Goal: Task Accomplishment & Management: Complete application form

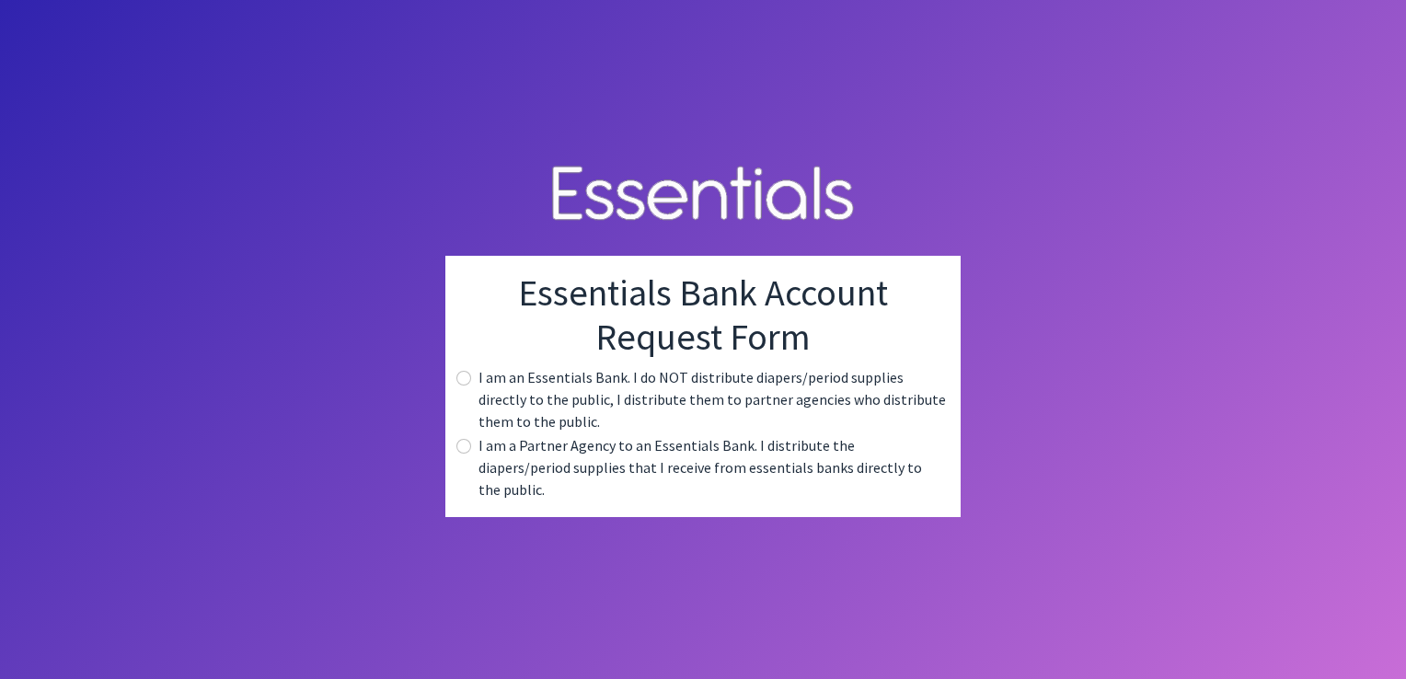
click at [453, 393] on div "Essentials Bank Account Request Form I am an Essentials Bank. I do NOT distribu…" at bounding box center [702, 386] width 515 height 261
click at [461, 385] on input "radio" at bounding box center [463, 378] width 15 height 15
radio input "true"
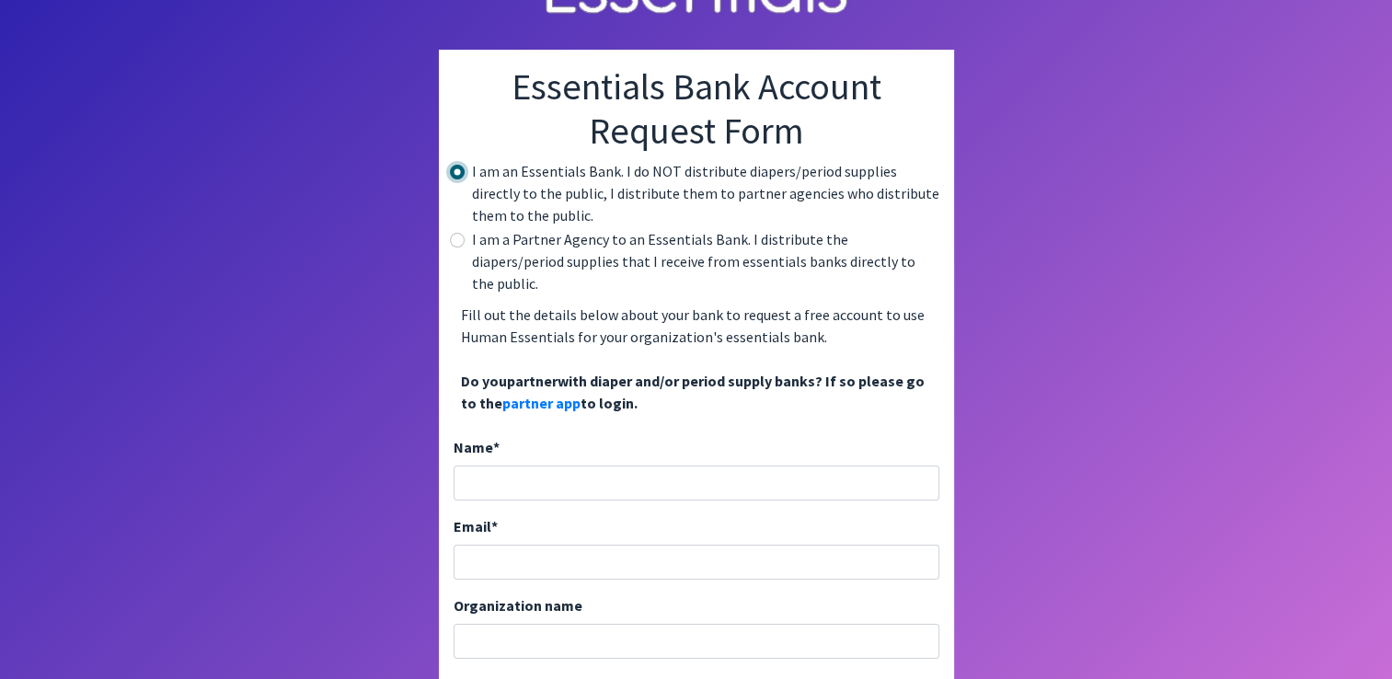
scroll to position [92, 0]
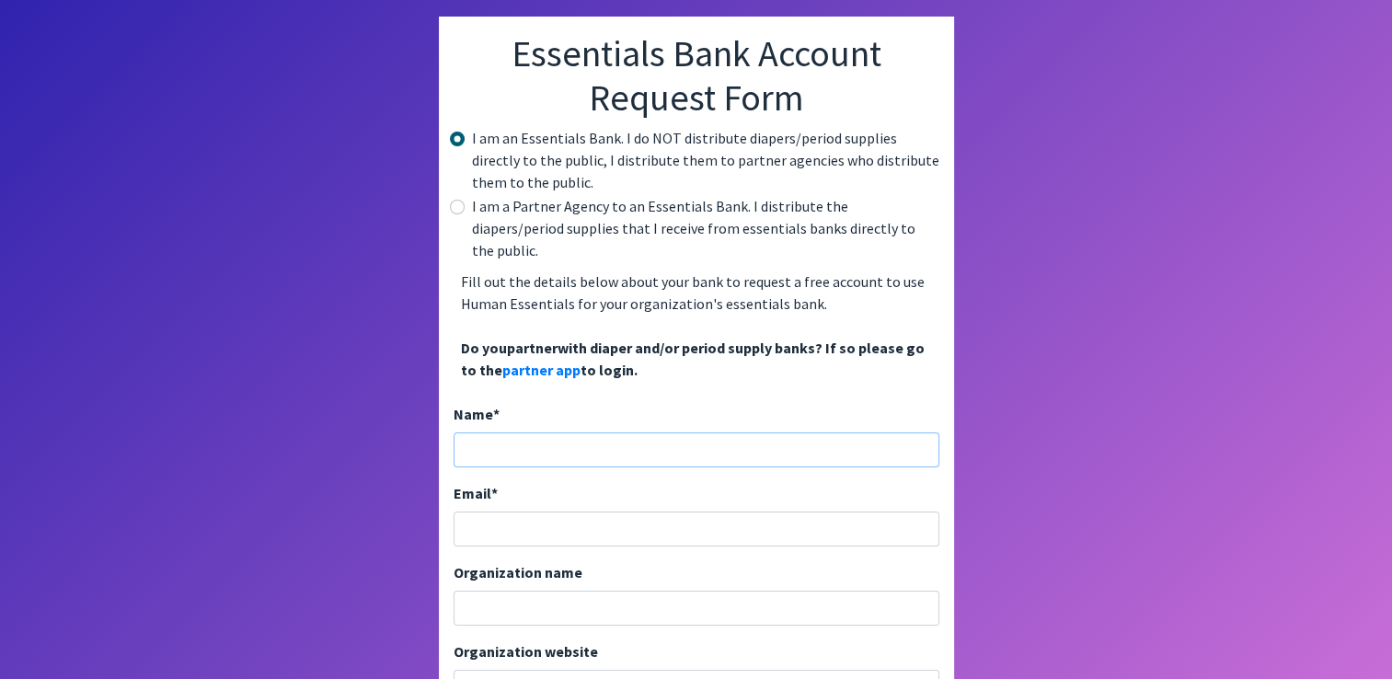
click at [531, 432] on input "Name *" at bounding box center [697, 449] width 486 height 35
type input "Jocelyne carranza"
type input "jocelyne@cacbentonco.com"
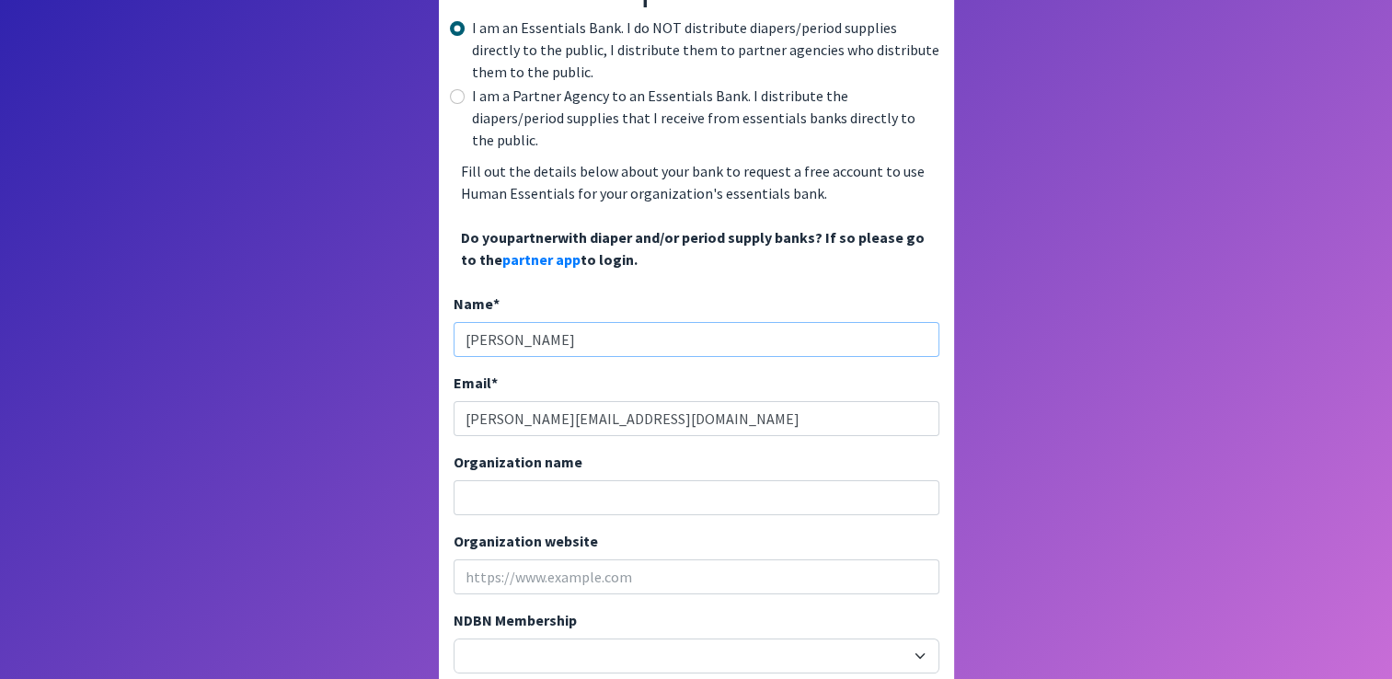
scroll to position [368, 0]
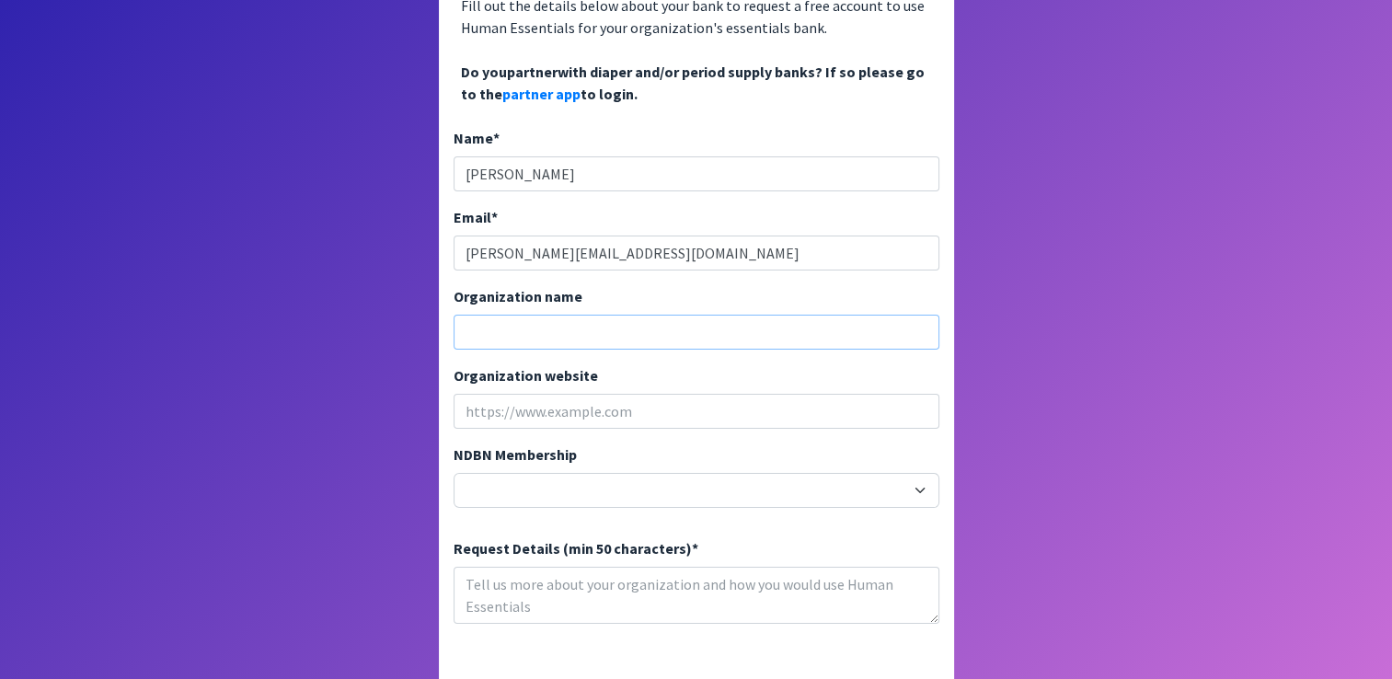
click at [529, 315] on input "Organization name" at bounding box center [697, 332] width 486 height 35
type input "Children and Family Advocacy Center"
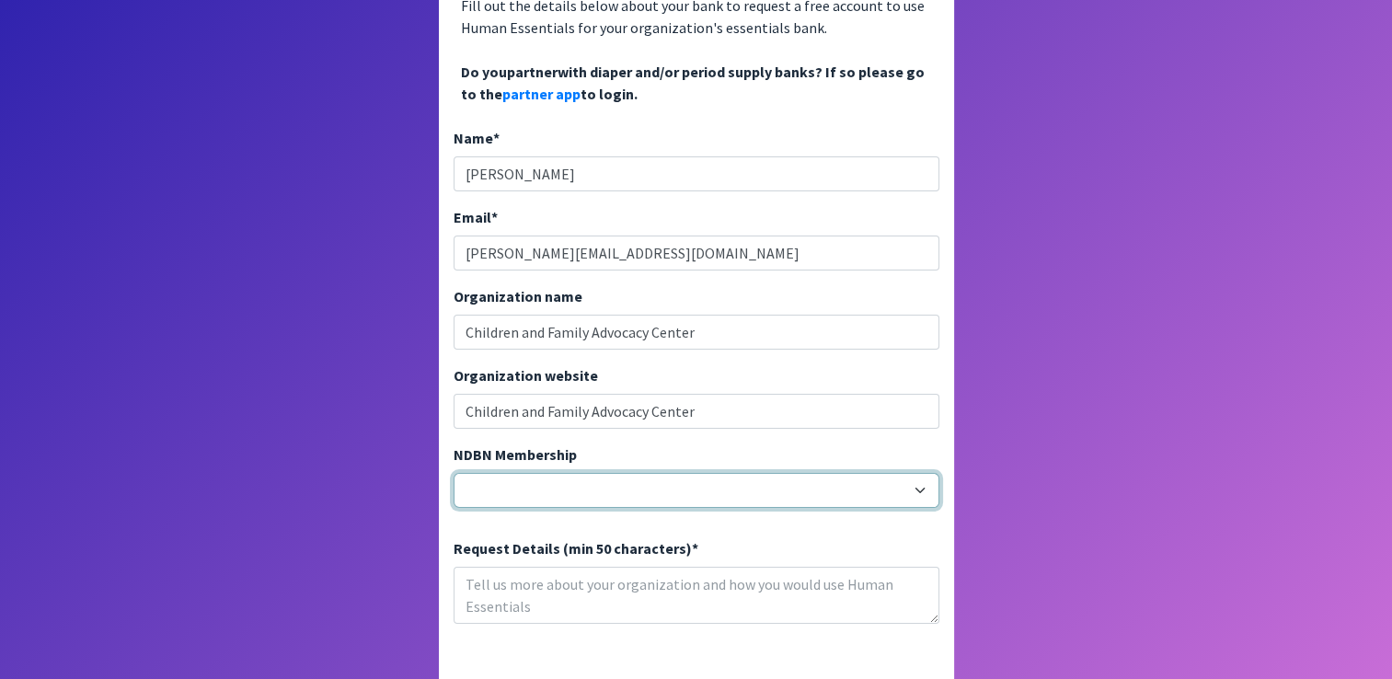
click at [511, 473] on select "20040 - (914) Cares 12001 - A Baby Center 19003 - A Precious Child 21047 - AIO …" at bounding box center [697, 490] width 486 height 35
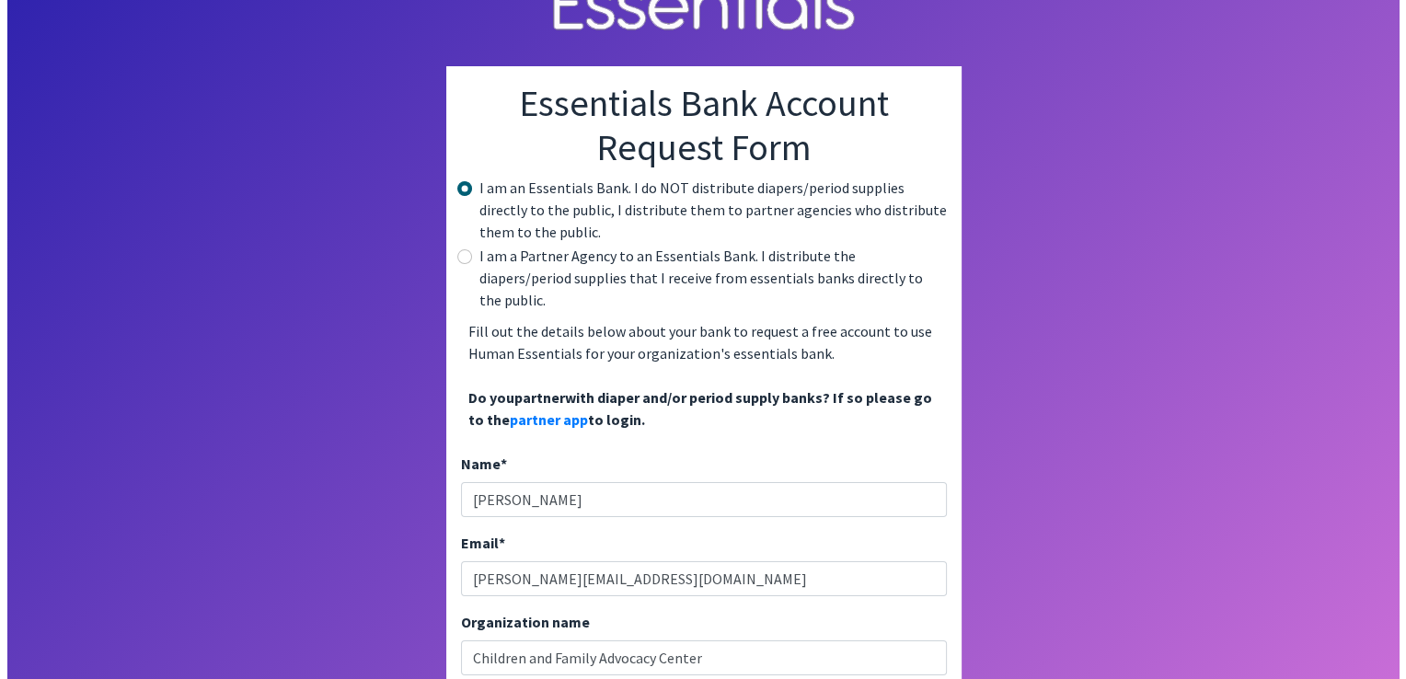
scroll to position [0, 0]
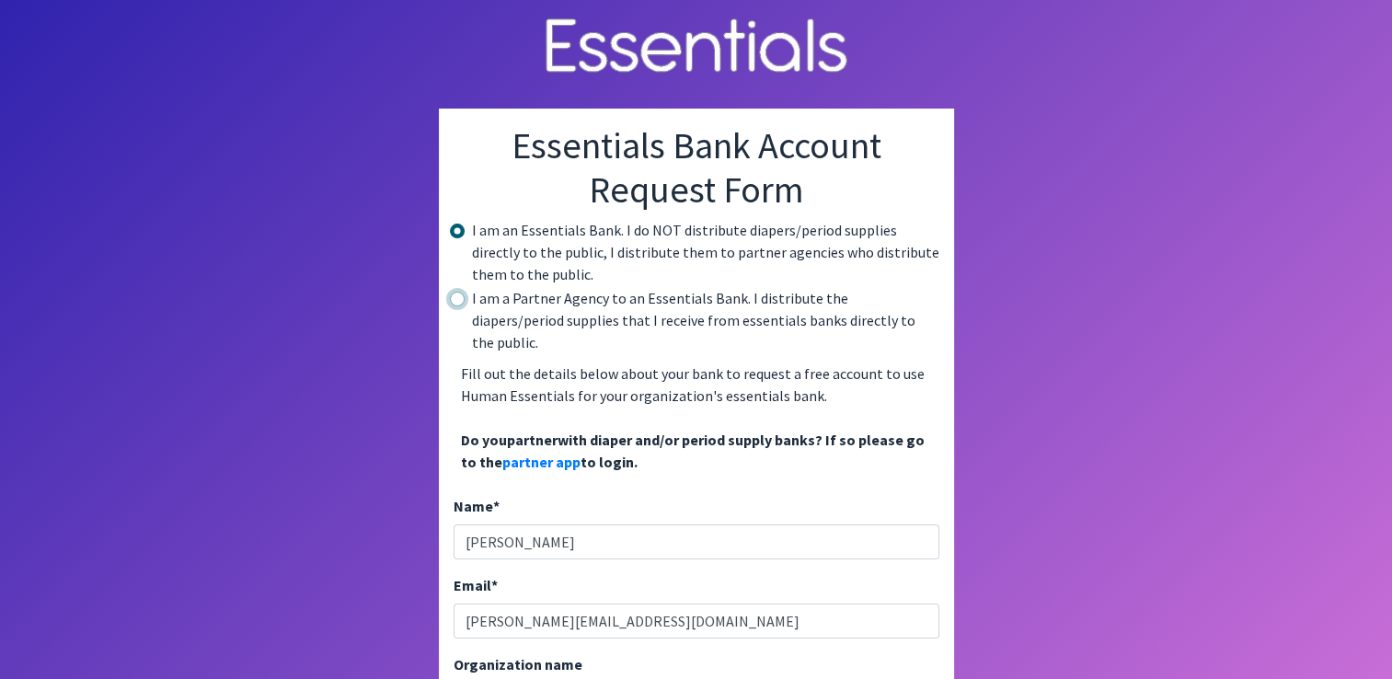
click at [457, 300] on input "radio" at bounding box center [457, 299] width 15 height 15
radio input "true"
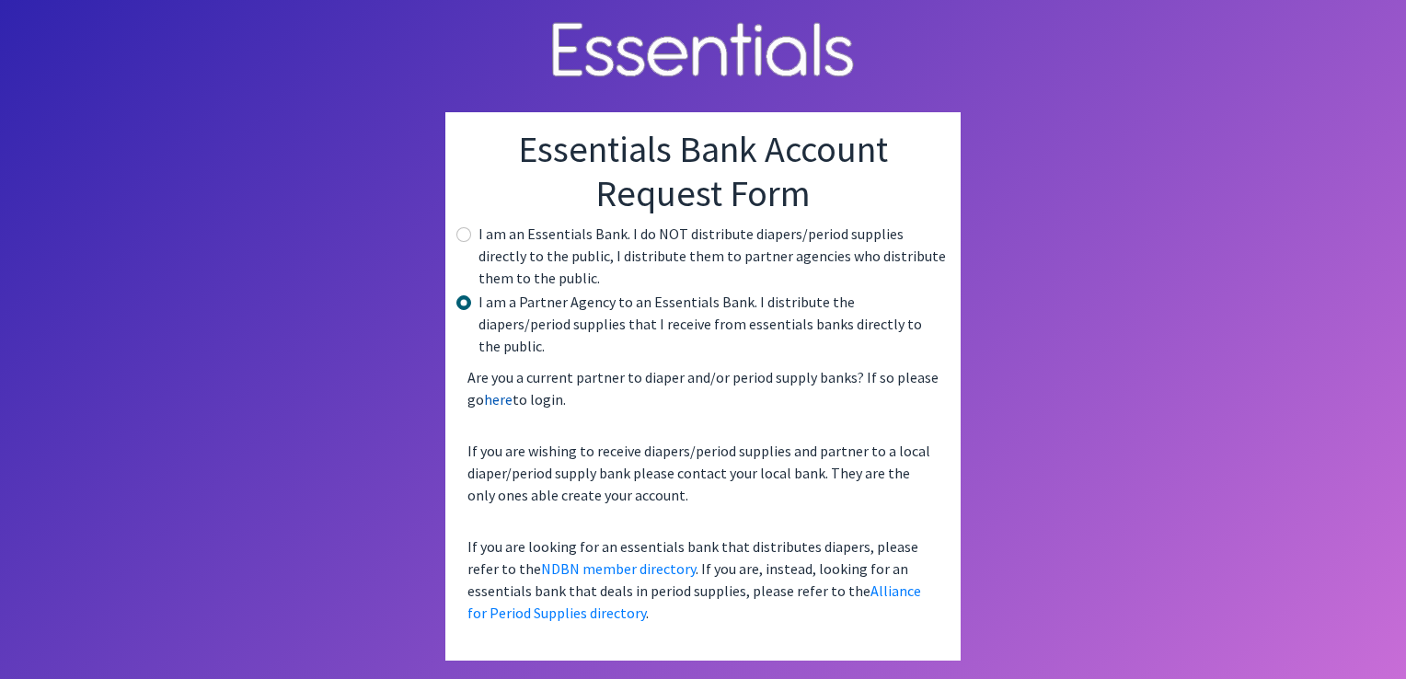
click at [491, 390] on link "here" at bounding box center [498, 399] width 29 height 18
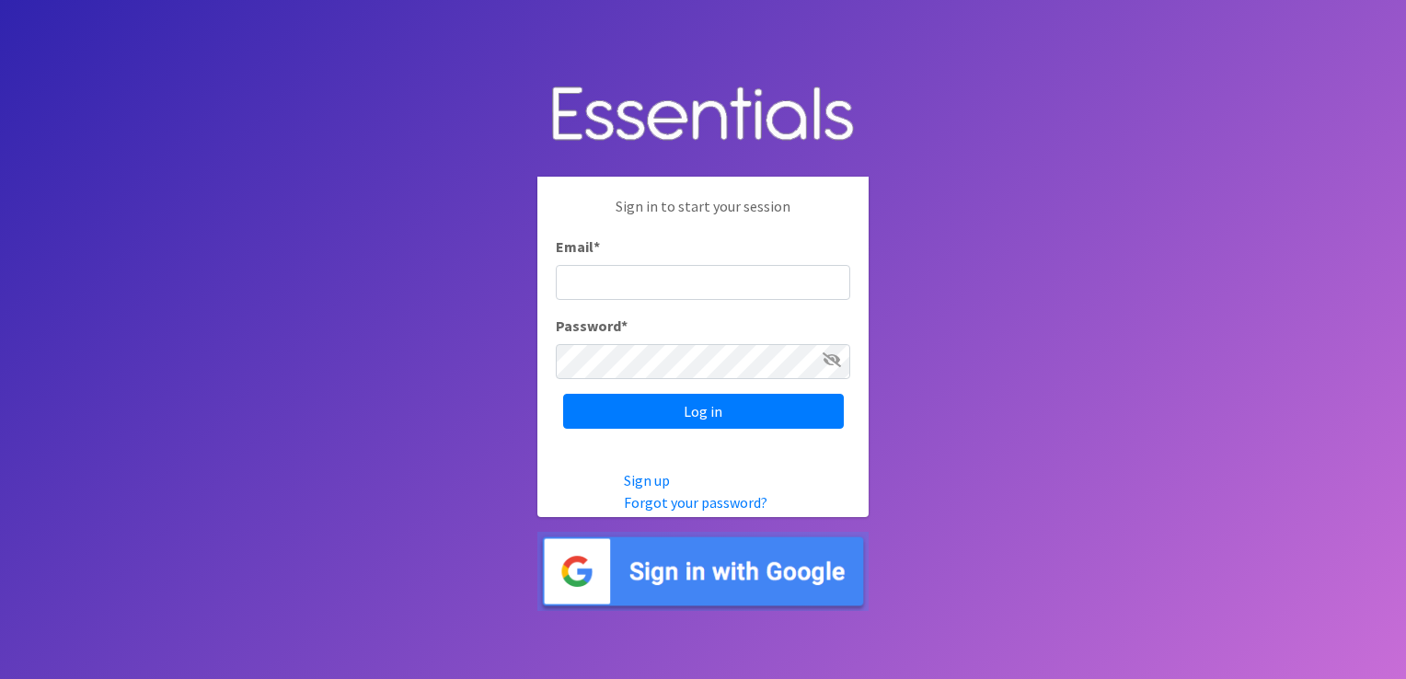
click at [724, 281] on input "Email *" at bounding box center [703, 282] width 294 height 35
type input "[PERSON_NAME][EMAIL_ADDRESS][DOMAIN_NAME]"
click at [563, 394] on input "Log in" at bounding box center [703, 411] width 281 height 35
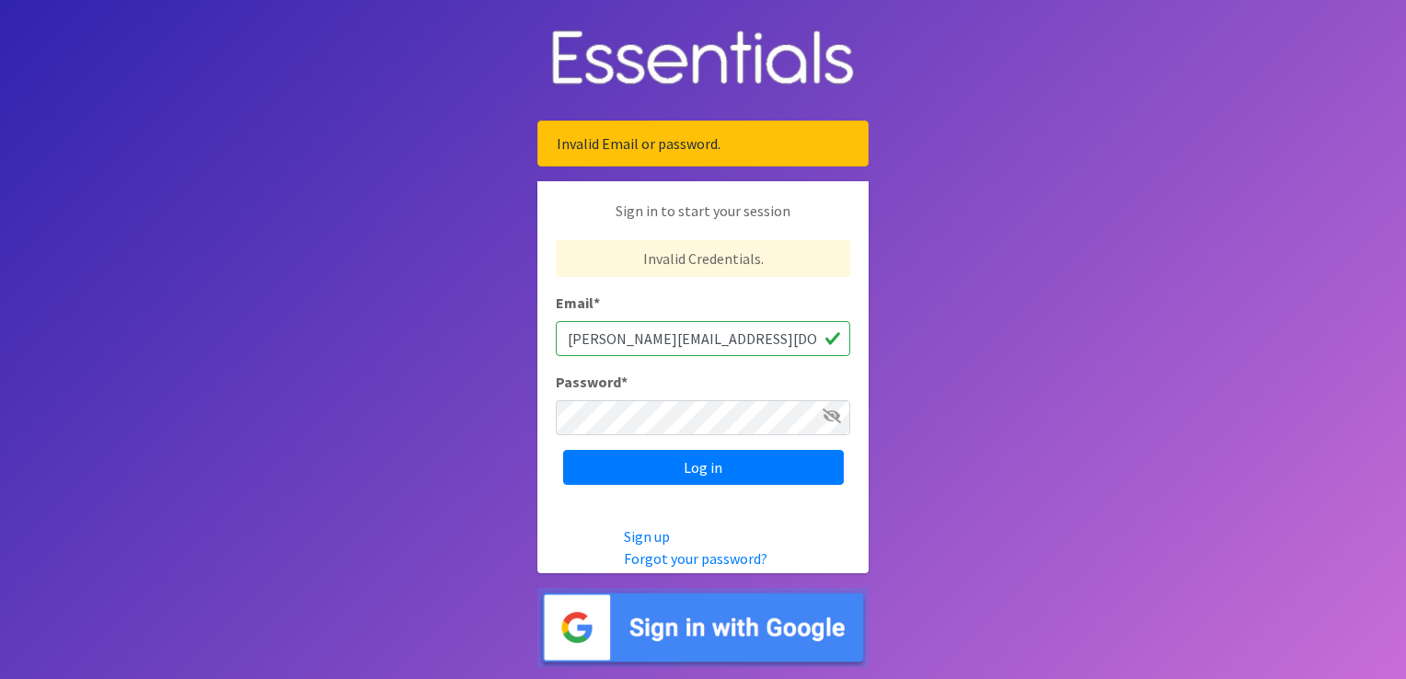
click at [830, 419] on icon at bounding box center [831, 415] width 18 height 15
click at [692, 472] on input "Log in" at bounding box center [703, 467] width 281 height 35
click at [825, 414] on icon at bounding box center [831, 415] width 18 height 15
click at [737, 479] on input "Log in" at bounding box center [703, 467] width 281 height 35
click at [672, 557] on link "Forgot your password?" at bounding box center [696, 558] width 144 height 18
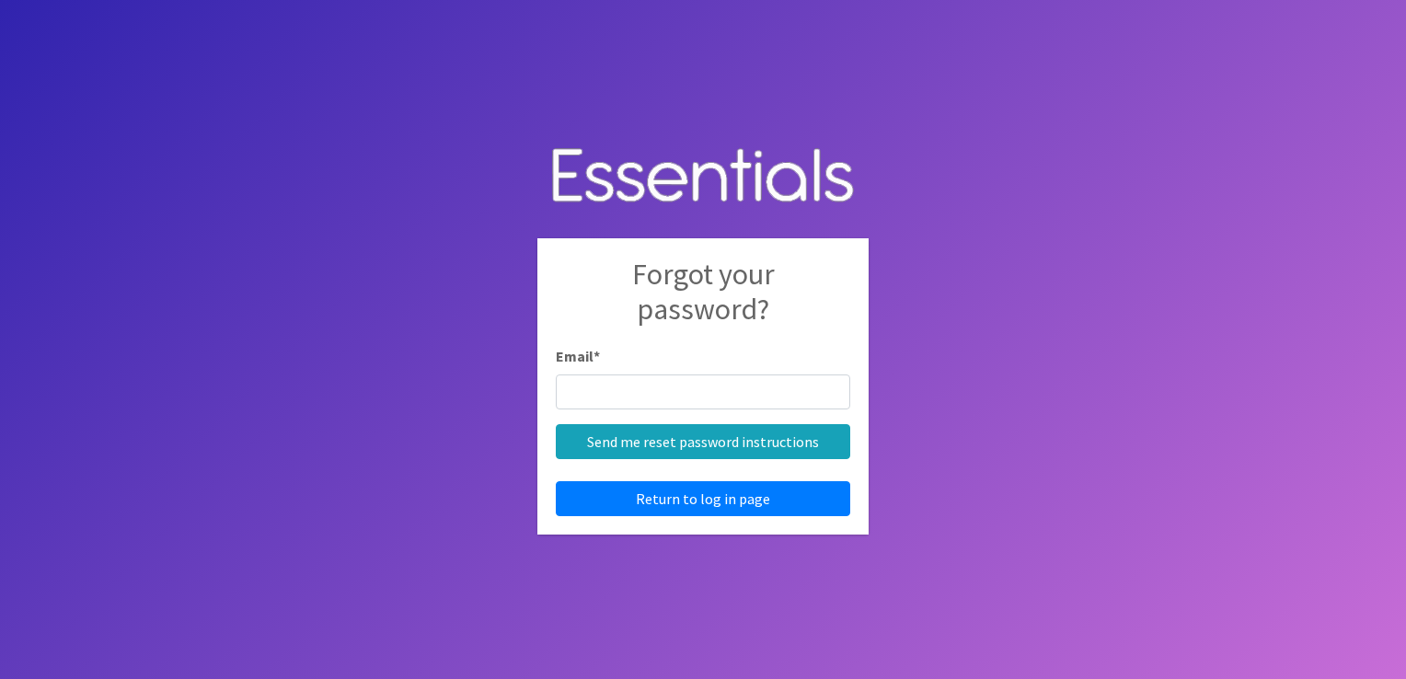
click at [681, 389] on input "Email *" at bounding box center [703, 391] width 294 height 35
type input "[PERSON_NAME][EMAIL_ADDRESS][DOMAIN_NAME]"
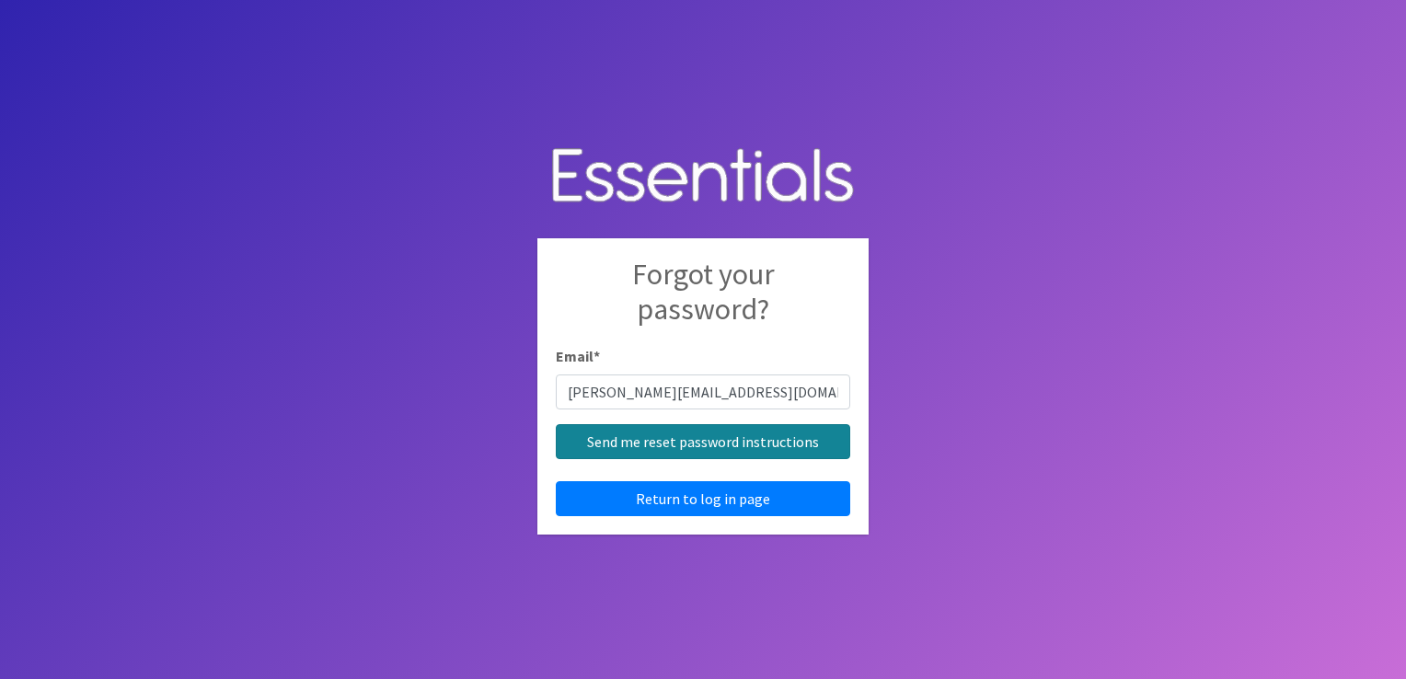
click at [677, 445] on input "Send me reset password instructions" at bounding box center [703, 441] width 294 height 35
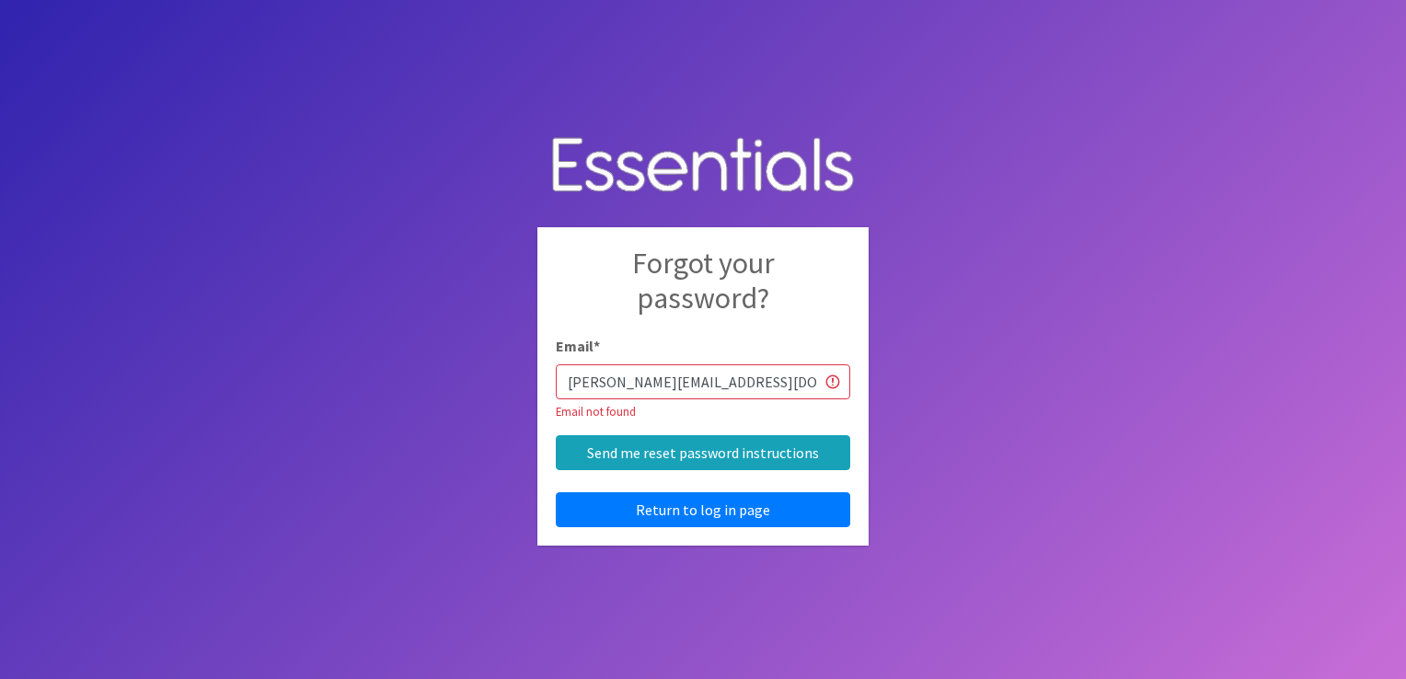
drag, startPoint x: 764, startPoint y: 373, endPoint x: 495, endPoint y: 385, distance: 268.9
click at [495, 385] on body "Forgot your password? Email * jocelyne@cacbetonco.com Email not found Send me r…" at bounding box center [703, 339] width 1406 height 679
type input "jocelyne@cacbentonco.com"
click at [718, 451] on input "Send me reset password instructions" at bounding box center [703, 452] width 294 height 35
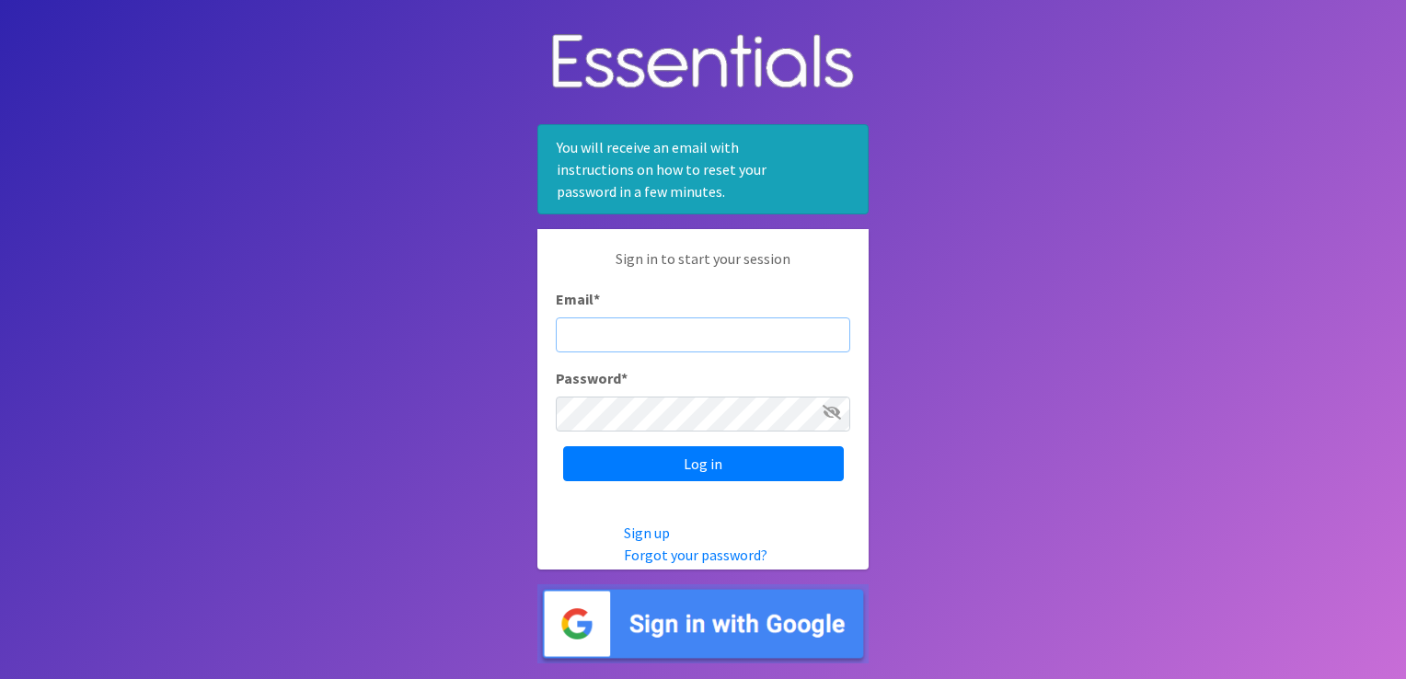
click at [715, 345] on input "Email *" at bounding box center [703, 334] width 294 height 35
type input "jocelyne@cacbentonco.com"
click at [563, 446] on input "Log in" at bounding box center [703, 463] width 281 height 35
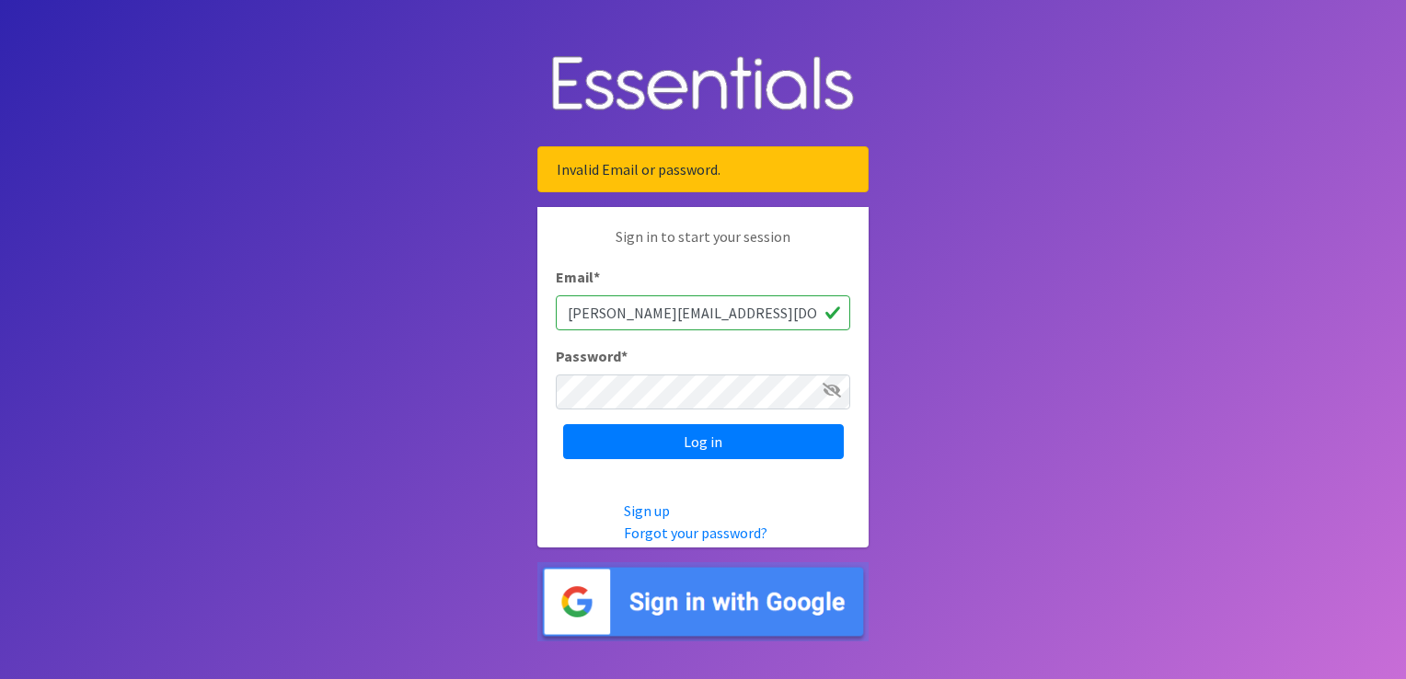
drag, startPoint x: 764, startPoint y: 311, endPoint x: 529, endPoint y: 331, distance: 236.4
click at [530, 331] on body "Invalid Email or password. Sign in to start your session Email * jocelyne@cacbe…" at bounding box center [703, 339] width 1406 height 679
click at [641, 315] on input "Email *" at bounding box center [703, 312] width 294 height 35
type input "jocelyne@cacbentonco.com"
click at [677, 418] on div "Sign in to start your session Email * jocelyne@cacbentonco.com Password * Log in" at bounding box center [702, 342] width 331 height 270
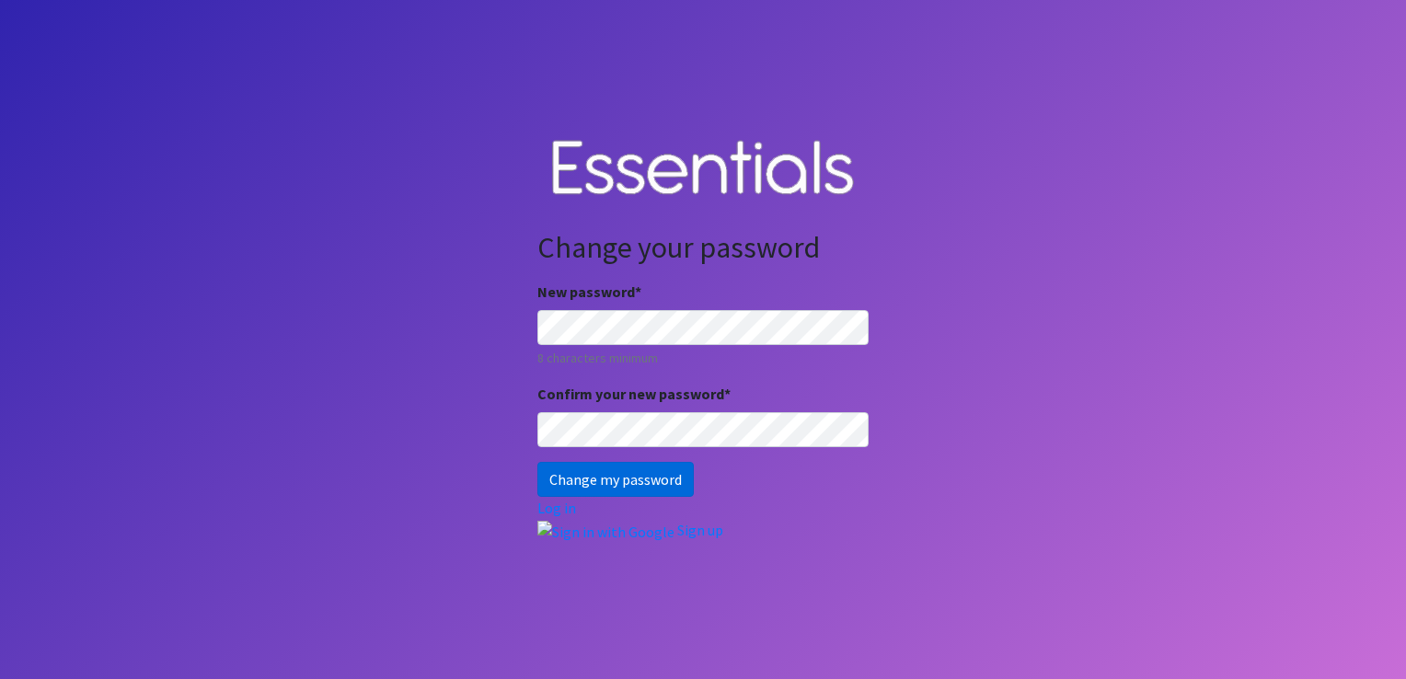
click at [618, 487] on input "Change my password" at bounding box center [615, 479] width 156 height 35
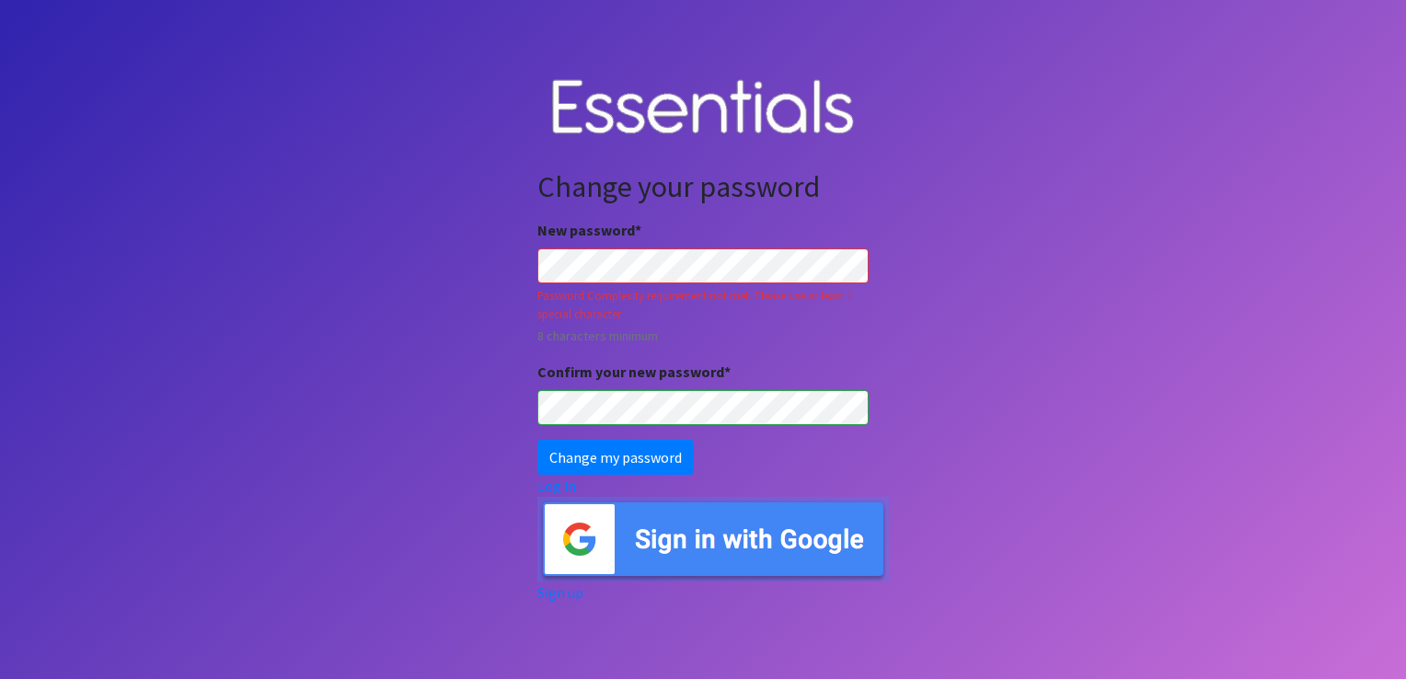
click at [537, 440] on input "Change my password" at bounding box center [615, 457] width 156 height 35
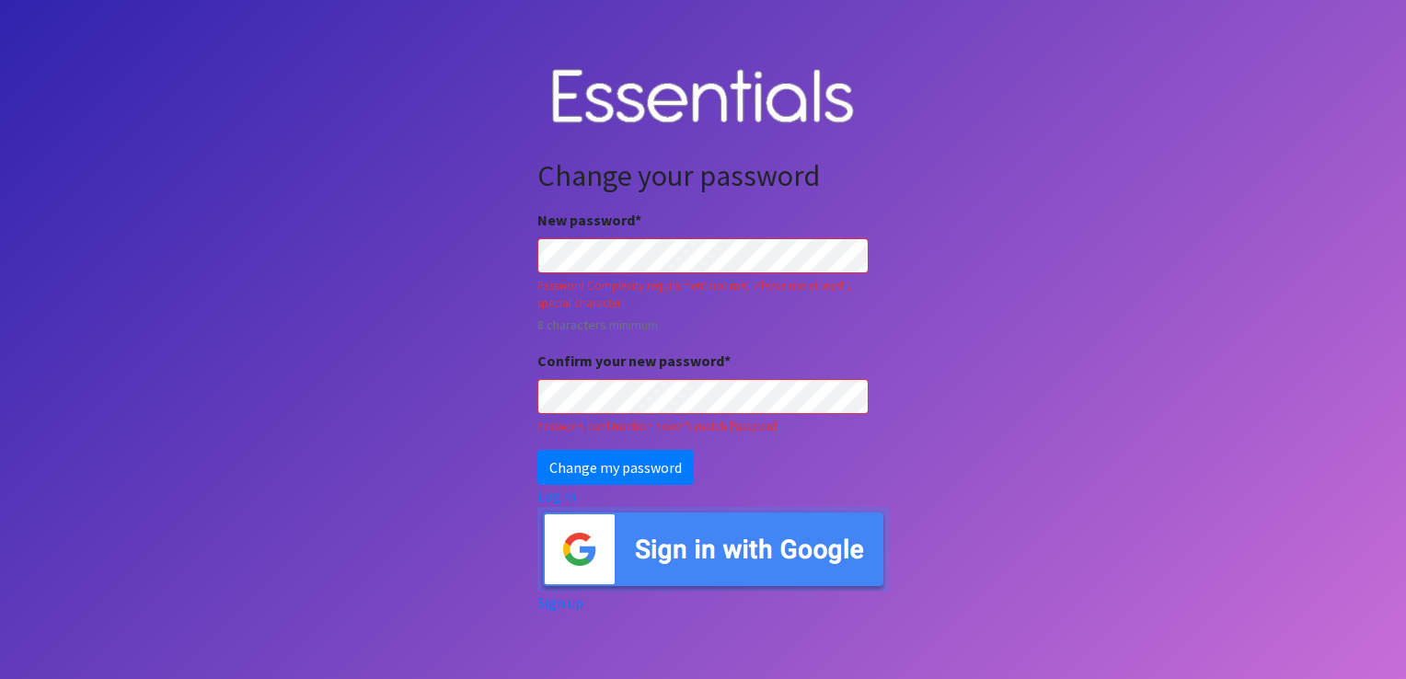
click at [787, 275] on div "New password * Password Complexity requirement not met. Please use at least 1 s…" at bounding box center [702, 272] width 331 height 126
click at [527, 252] on body "Change your password New password * Password Complexity requirement not met. Pl…" at bounding box center [703, 339] width 1406 height 679
click at [315, 412] on body "Change your password New password * Password Complexity requirement not met. Pl…" at bounding box center [703, 339] width 1406 height 679
click at [519, 406] on body "Change your password New password * Password Complexity requirement not met. Pl…" at bounding box center [703, 339] width 1406 height 679
drag, startPoint x: 819, startPoint y: 419, endPoint x: 599, endPoint y: 458, distance: 223.4
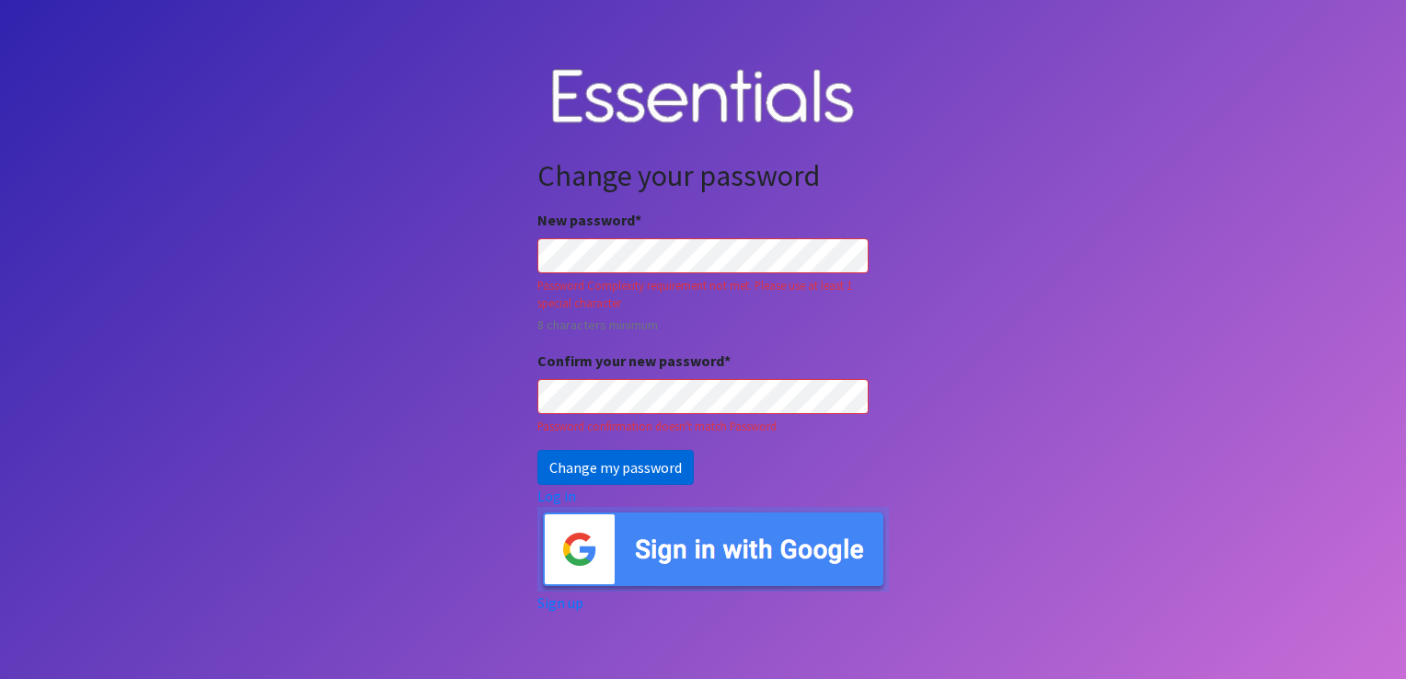
click at [599, 458] on input "Change my password" at bounding box center [615, 467] width 156 height 35
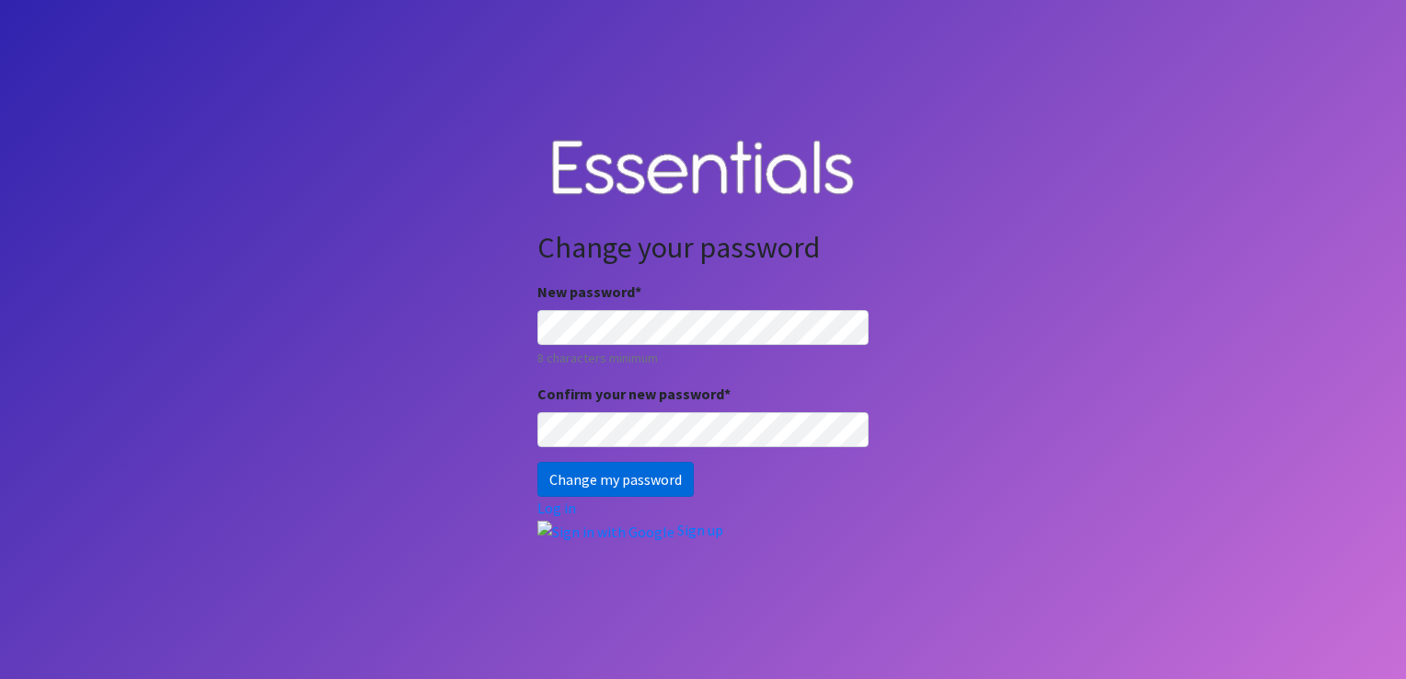
click at [622, 469] on input "Change my password" at bounding box center [615, 479] width 156 height 35
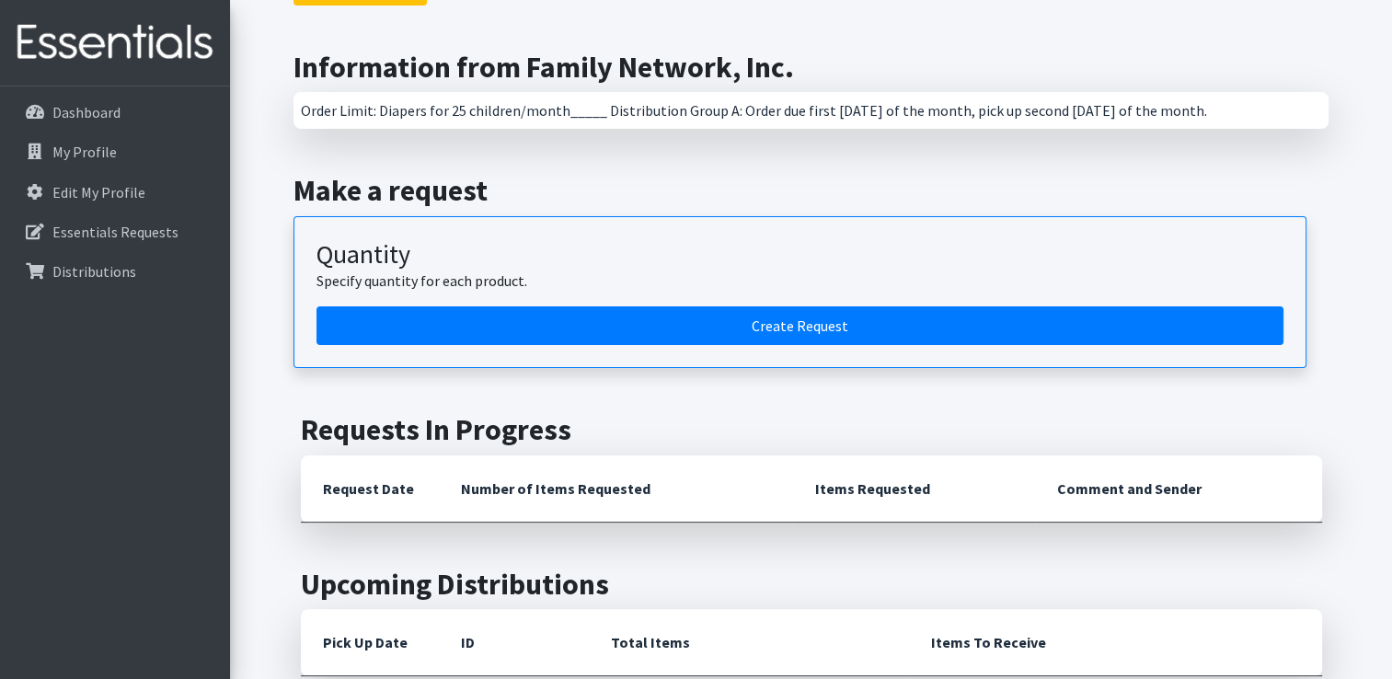
scroll to position [368, 0]
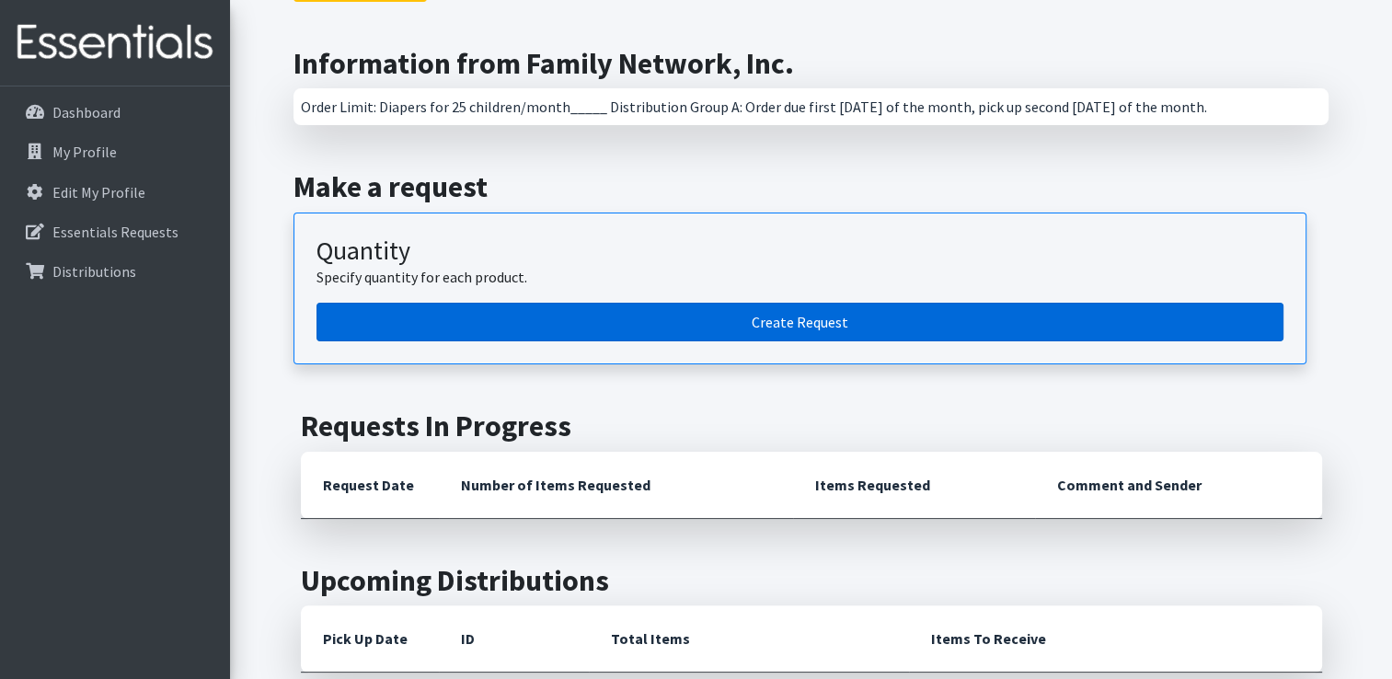
click at [750, 328] on link "Create Request" at bounding box center [799, 322] width 967 height 39
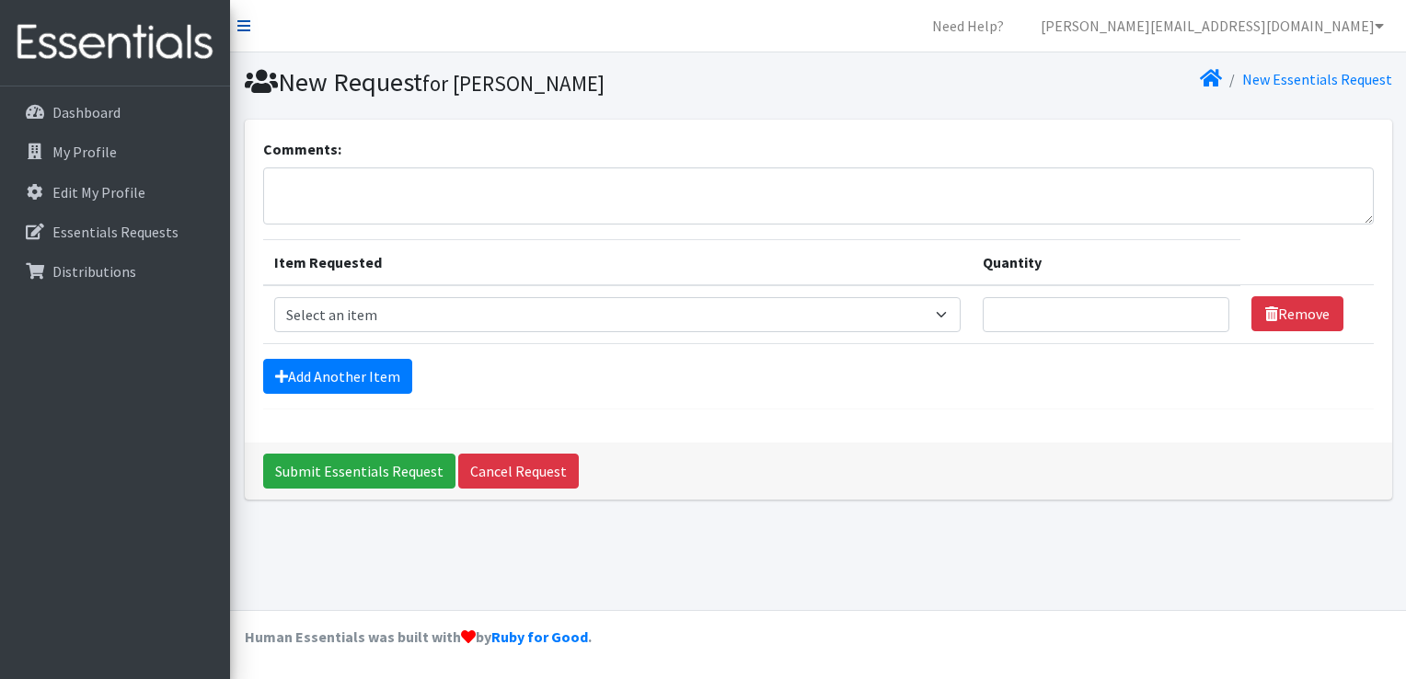
click at [239, 28] on icon at bounding box center [243, 25] width 13 height 15
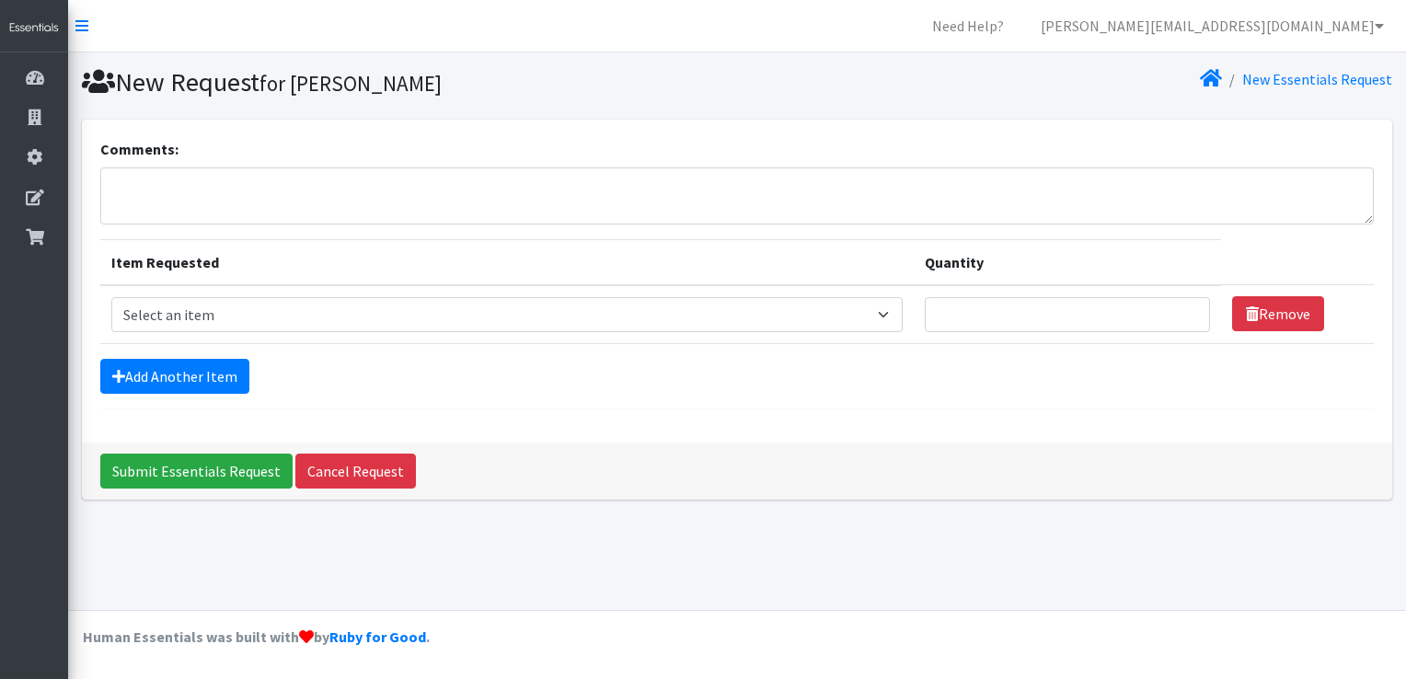
click at [82, 12] on nav "Need Help? jocelyne@cacbentonco.com My Co-Workers My Profile Logout" at bounding box center [737, 26] width 1338 height 52
click at [75, 20] on icon at bounding box center [81, 25] width 13 height 15
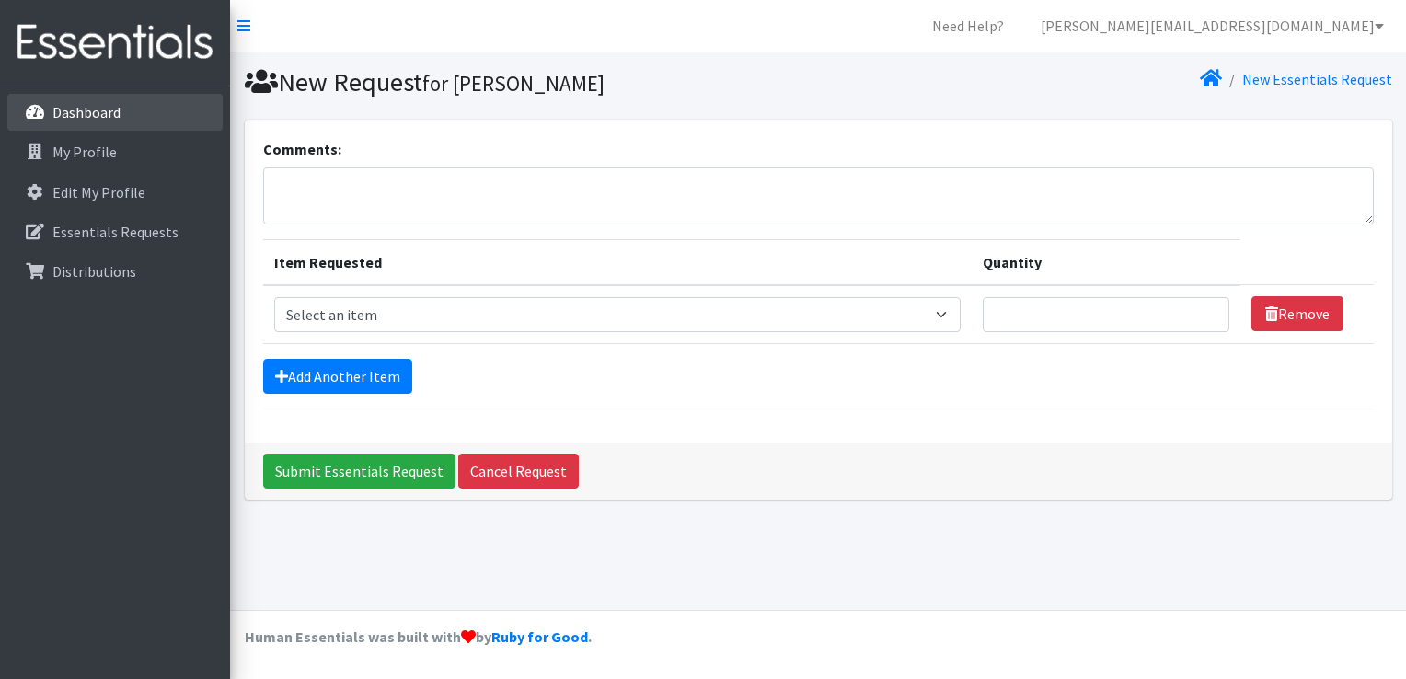
click at [88, 108] on p "Dashboard" at bounding box center [86, 112] width 68 height 18
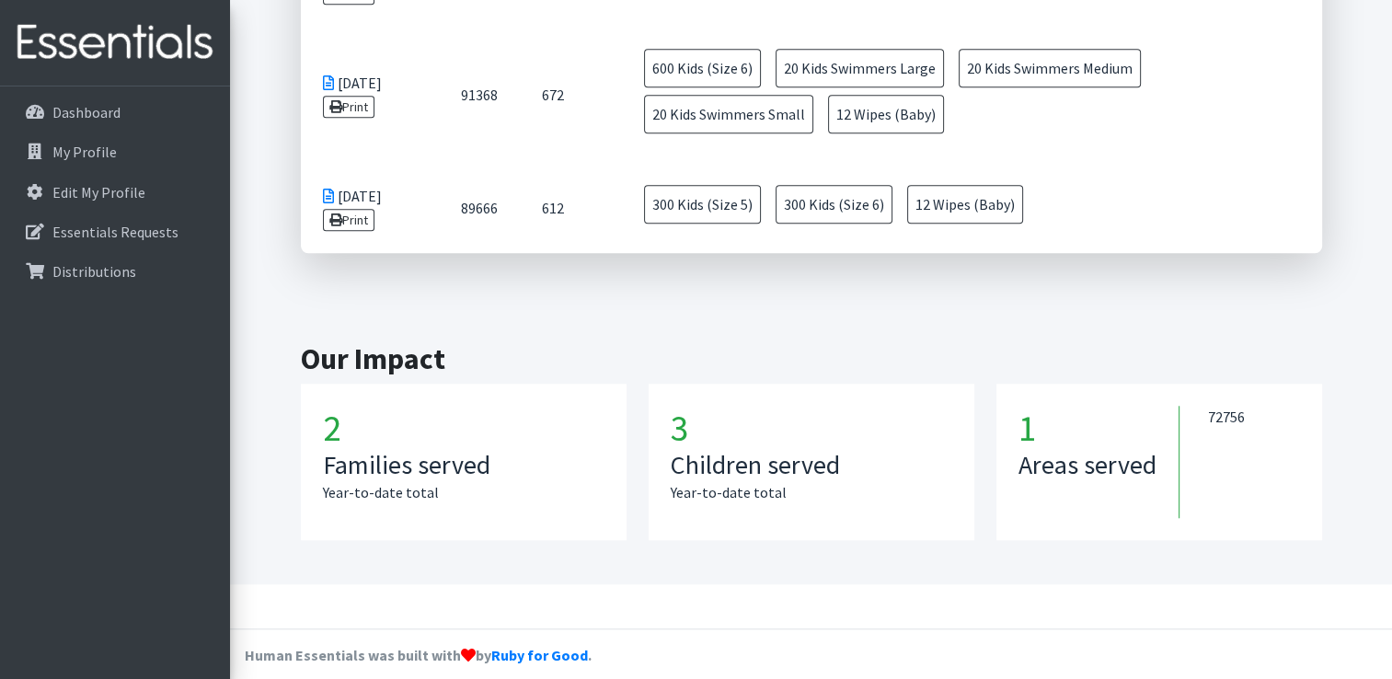
scroll to position [1596, 0]
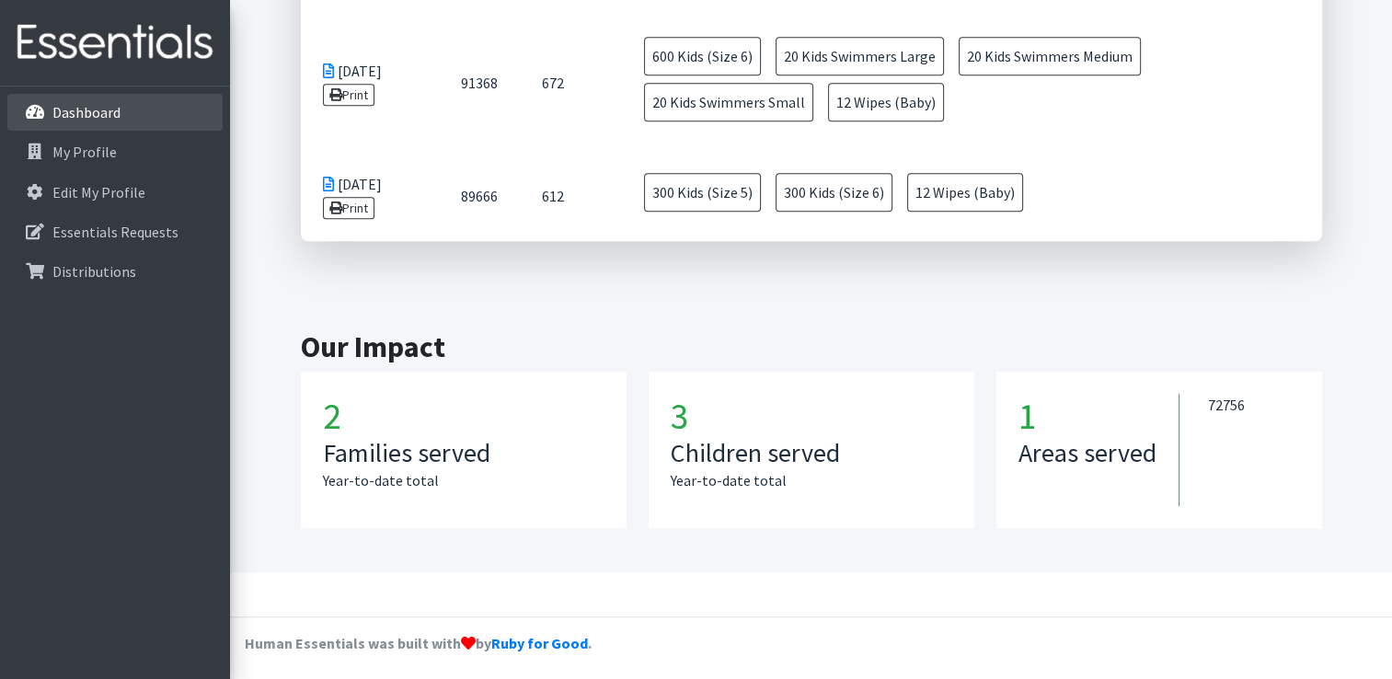
click at [103, 121] on p "Dashboard" at bounding box center [86, 112] width 68 height 18
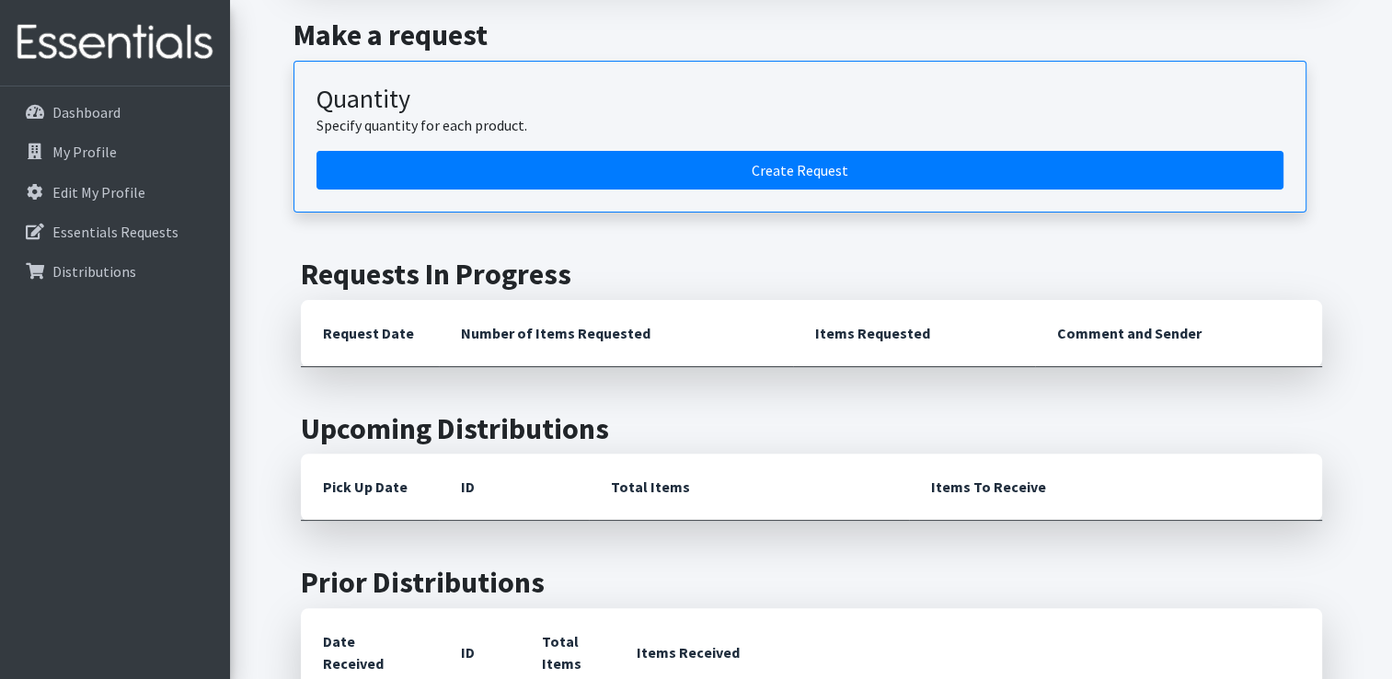
scroll to position [460, 0]
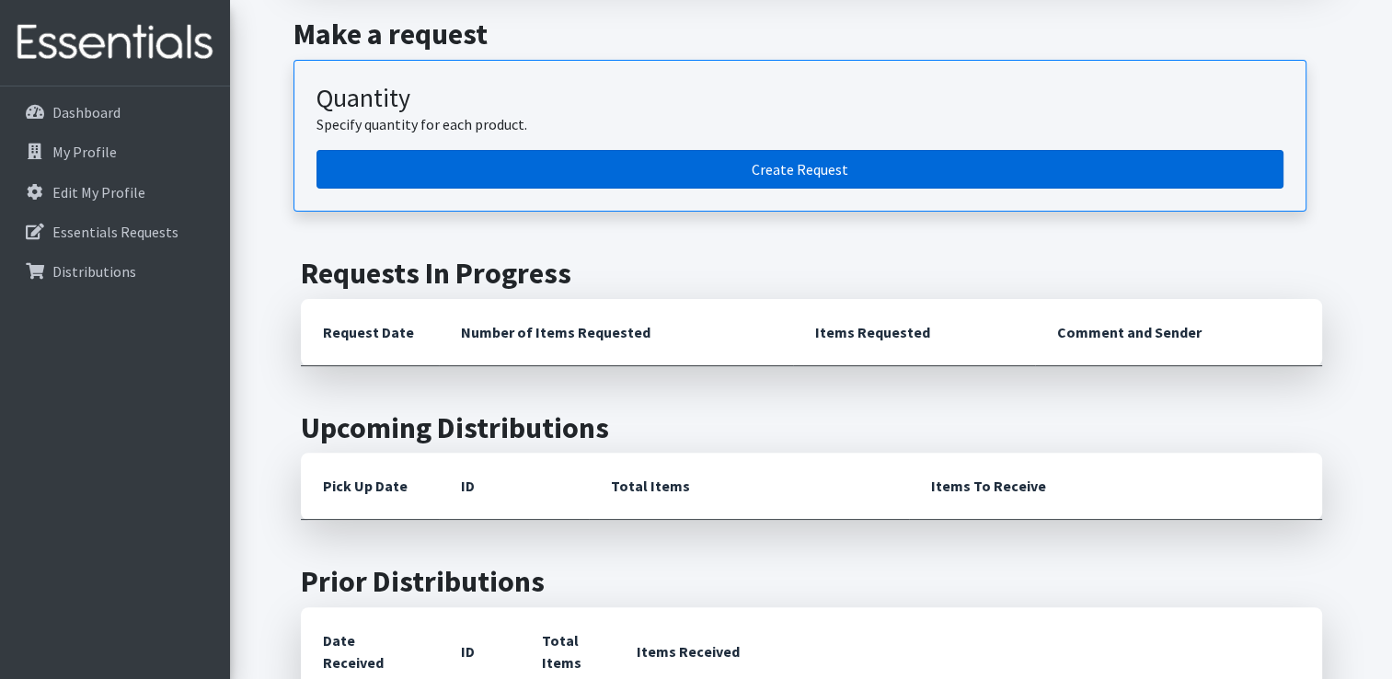
click at [775, 173] on link "Create Request" at bounding box center [799, 169] width 967 height 39
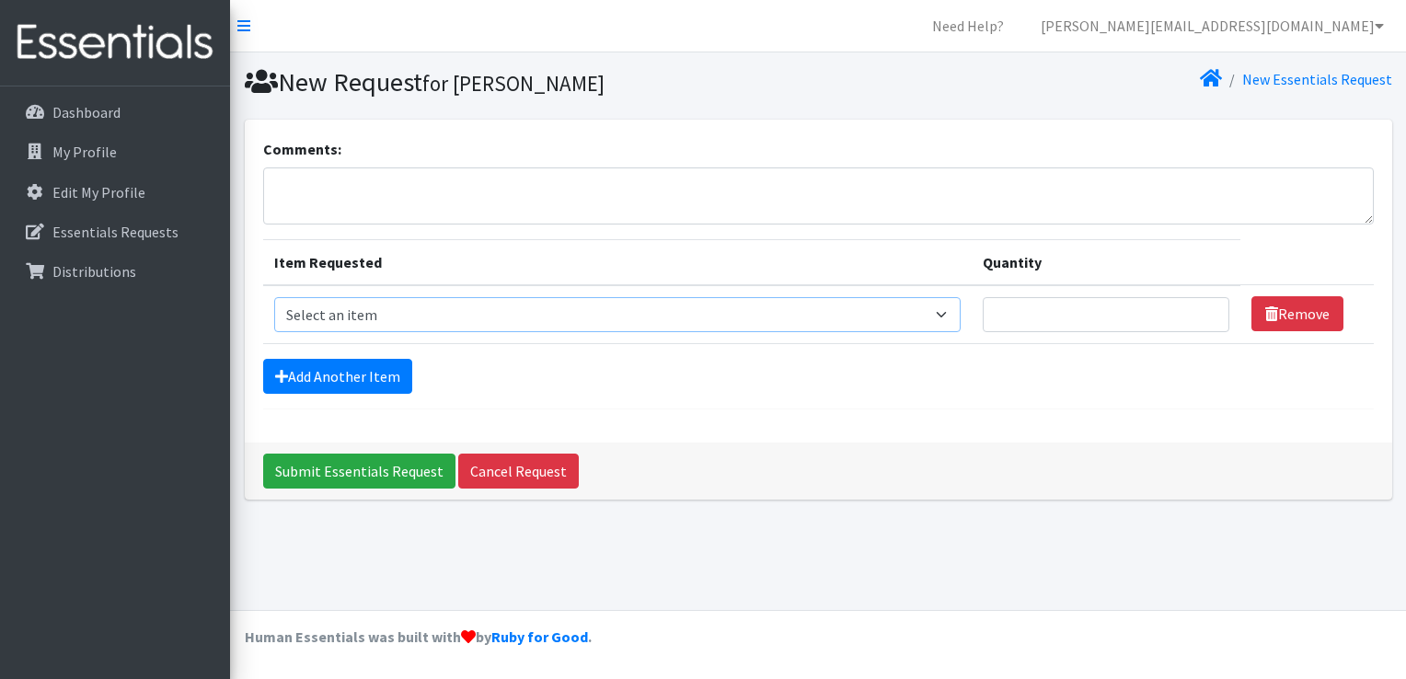
click at [351, 311] on select "Select an item Adult Briefs (Large/X-Large) Adult Briefs (Medium/Large) Adult B…" at bounding box center [617, 314] width 687 height 35
select select "4572"
click at [274, 297] on select "Select an item Adult Briefs (Large/X-Large) Adult Briefs (Medium/Large) Adult B…" at bounding box center [617, 314] width 687 height 35
click at [1140, 316] on input "Quantity" at bounding box center [1106, 314] width 247 height 35
type input "550"
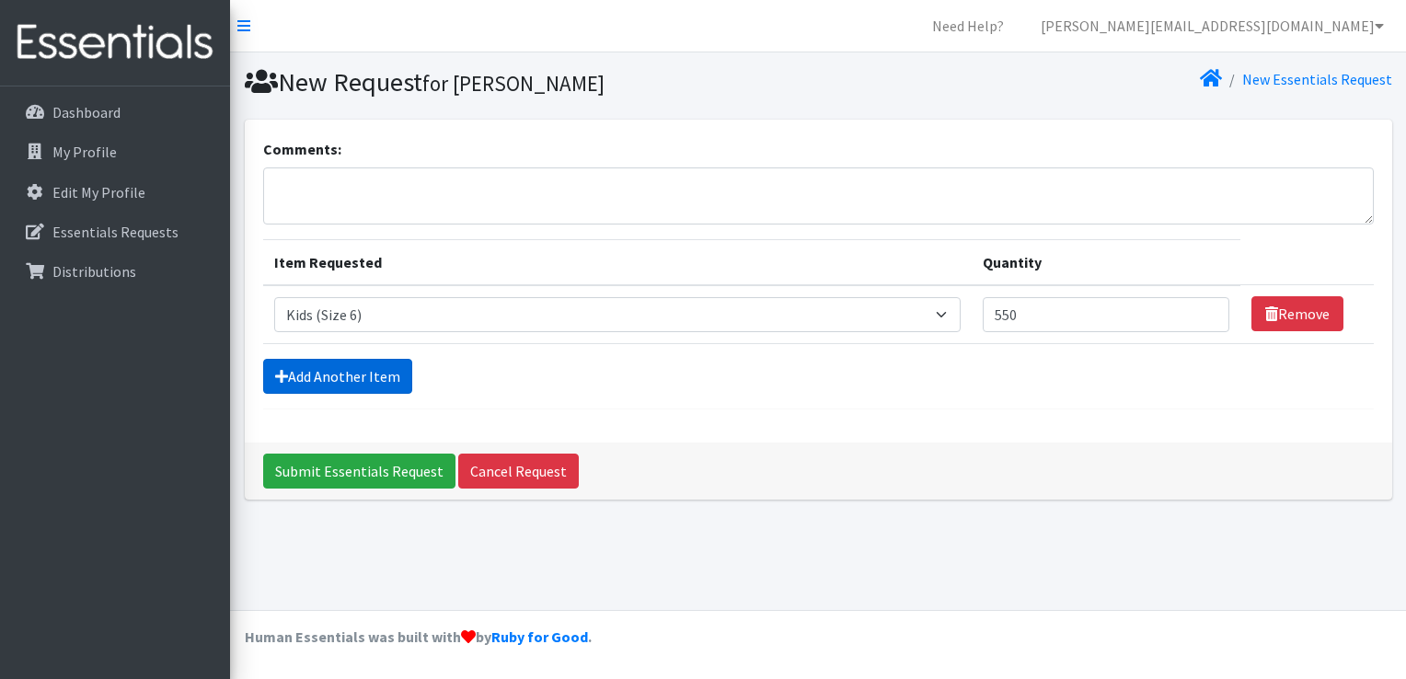
click at [362, 378] on link "Add Another Item" at bounding box center [337, 376] width 149 height 35
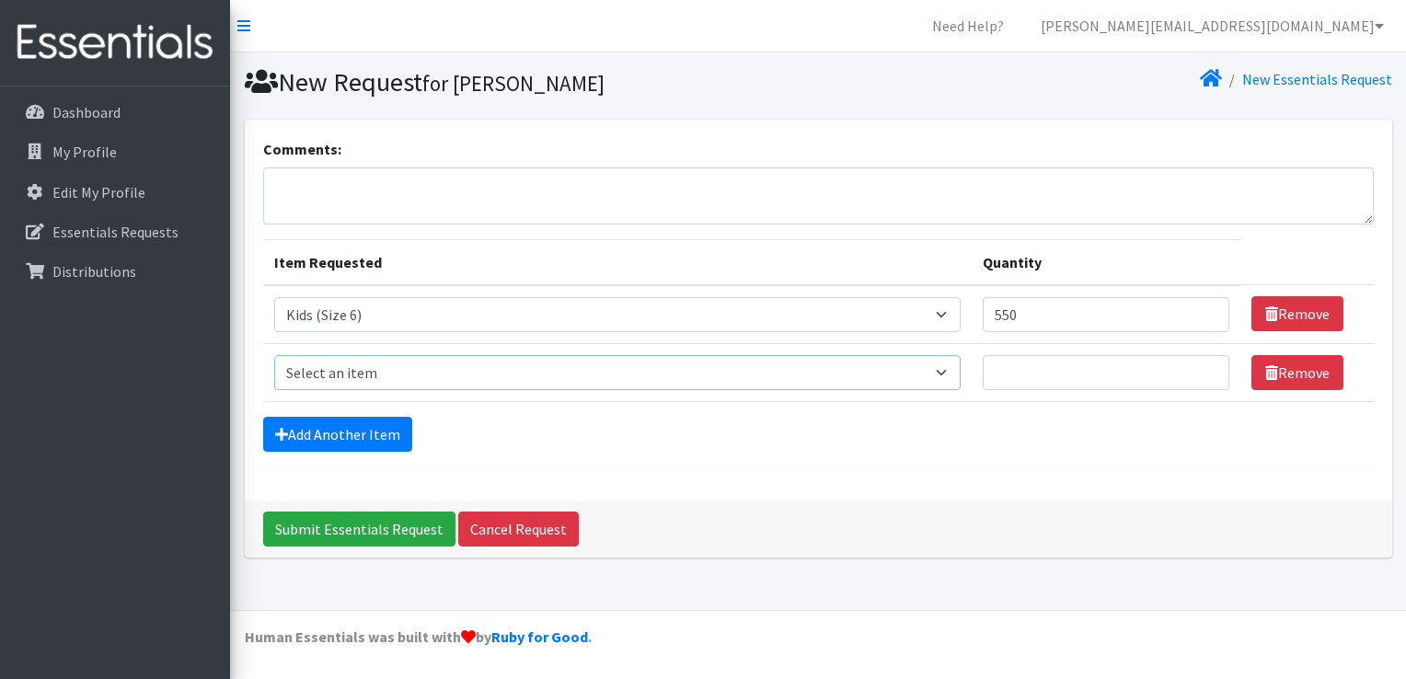
click at [378, 368] on select "Select an item Adult Briefs (Large/X-Large) Adult Briefs (Medium/Large) Adult B…" at bounding box center [617, 372] width 687 height 35
select select "13208"
click at [274, 355] on select "Select an item Adult Briefs (Large/X-Large) Adult Briefs (Medium/Large) Adult B…" at bounding box center [617, 372] width 687 height 35
click at [1053, 373] on input "Quantity" at bounding box center [1106, 372] width 247 height 35
type input "300"
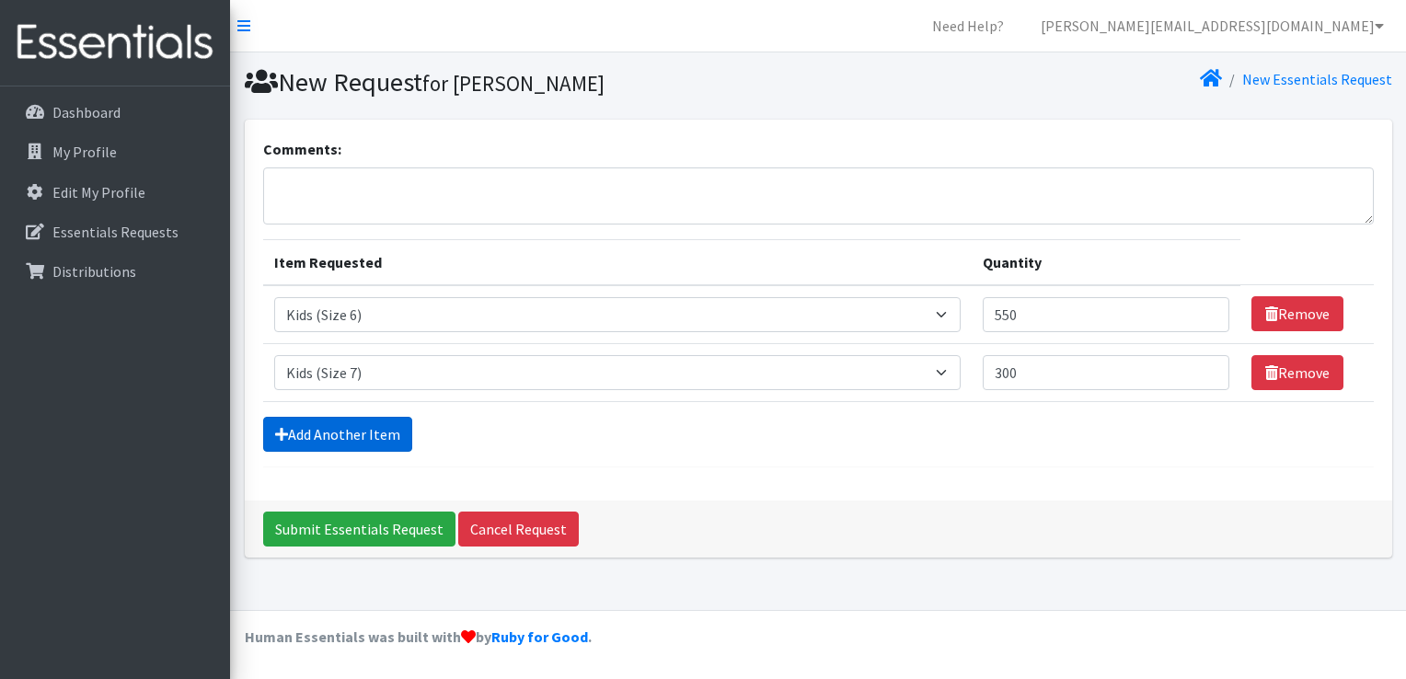
click at [368, 429] on link "Add Another Item" at bounding box center [337, 434] width 149 height 35
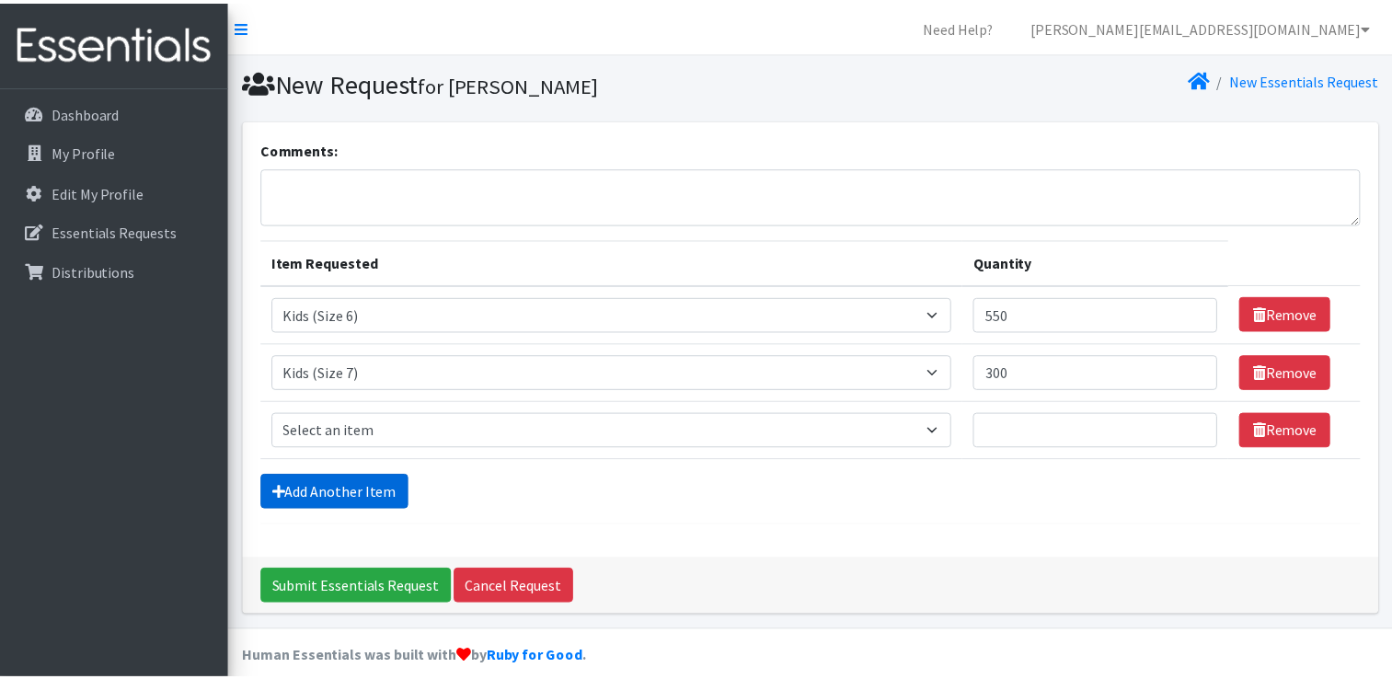
scroll to position [17, 0]
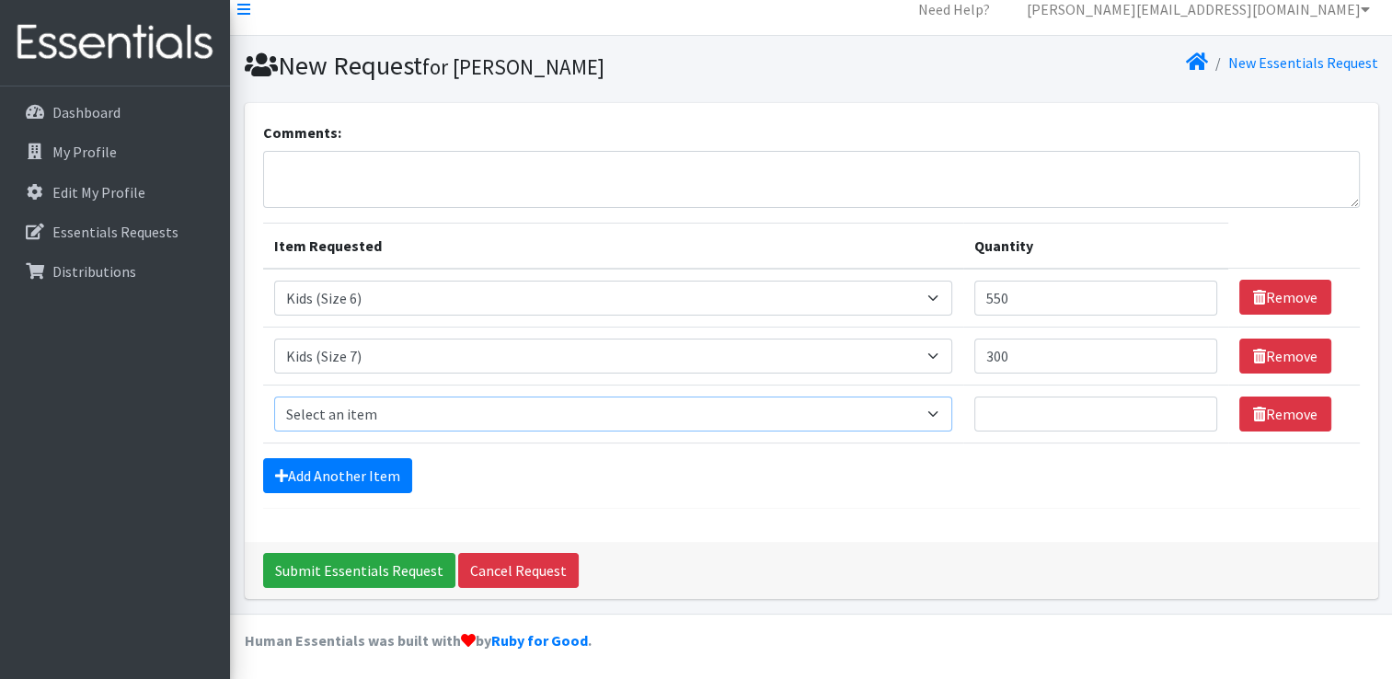
click at [350, 413] on select "Select an item Adult Briefs (Large/X-Large) Adult Briefs (Medium/Large) Adult B…" at bounding box center [613, 413] width 678 height 35
select select "4575"
click at [274, 396] on select "Select an item Adult Briefs (Large/X-Large) Adult Briefs (Medium/Large) Adult B…" at bounding box center [613, 413] width 678 height 35
click at [1057, 428] on input "Quantity" at bounding box center [1095, 413] width 243 height 35
type input "100"
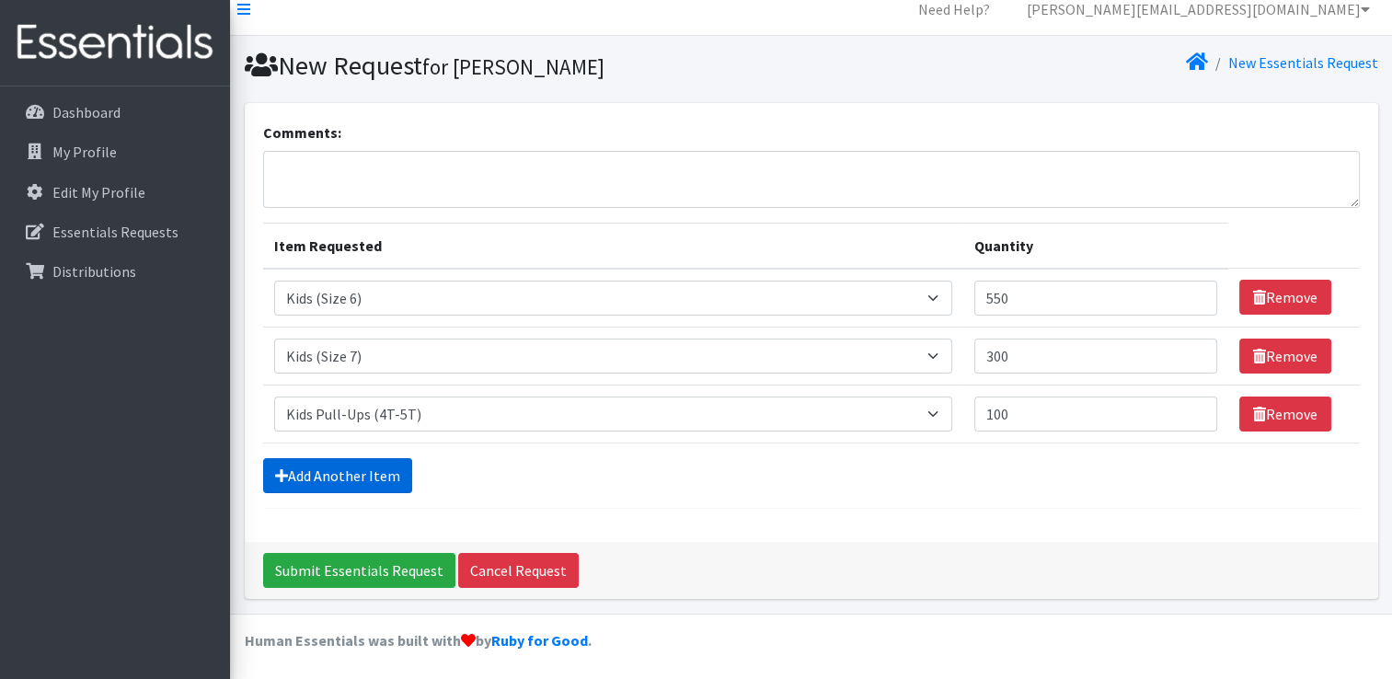
click at [347, 469] on link "Add Another Item" at bounding box center [337, 475] width 149 height 35
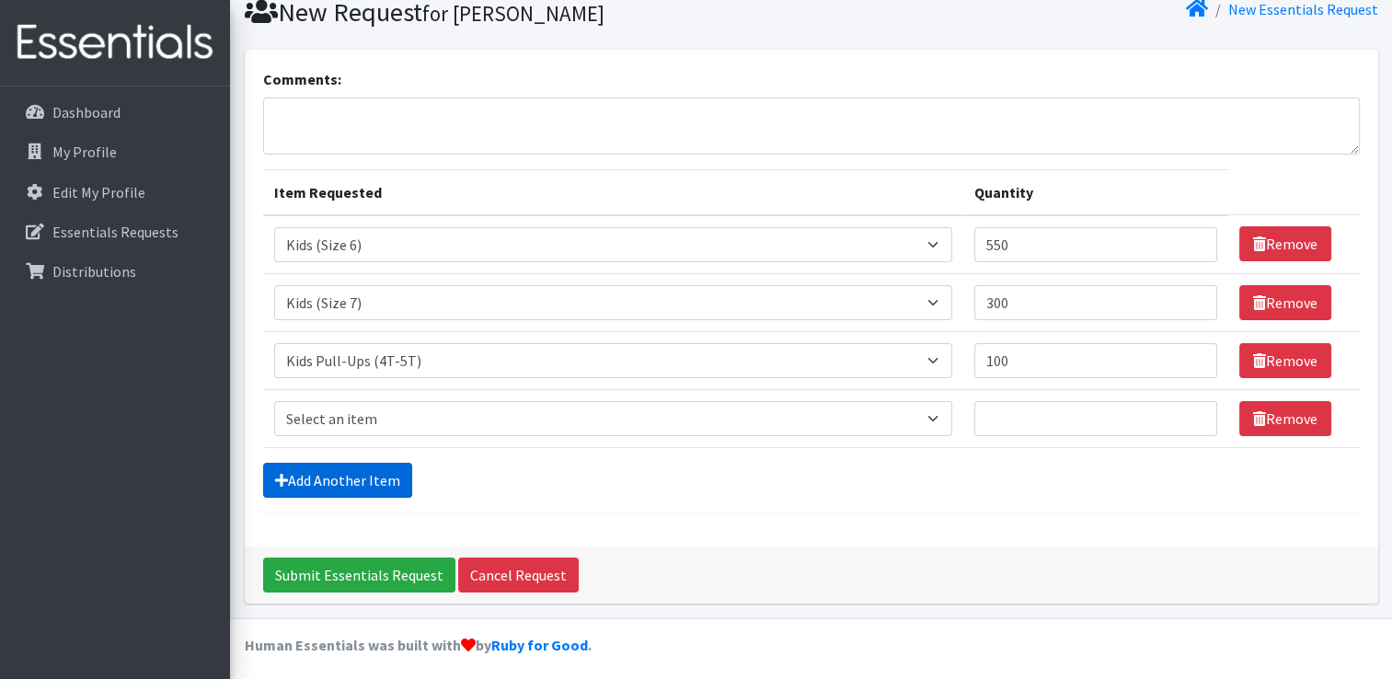
scroll to position [75, 0]
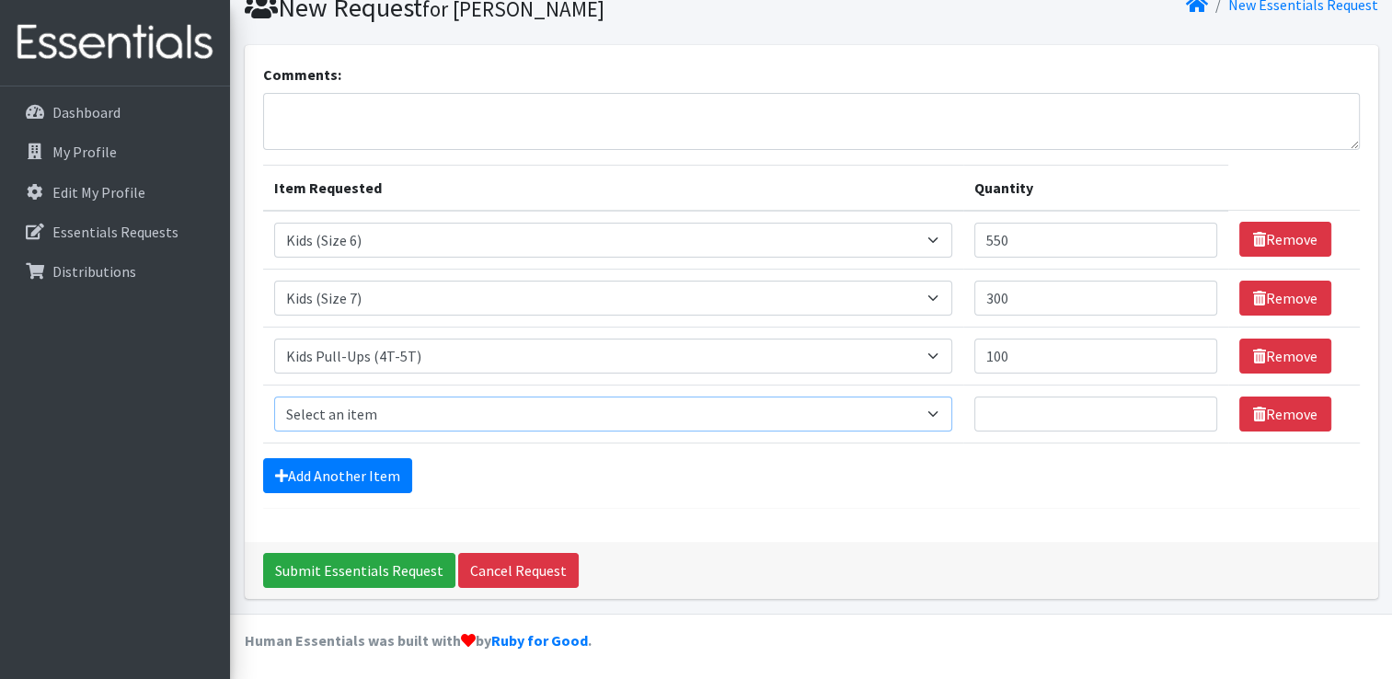
click at [386, 408] on select "Select an item Adult Briefs (Large/X-Large) Adult Briefs (Medium/Large) Adult B…" at bounding box center [613, 413] width 678 height 35
select select "4574"
click at [274, 396] on select "Select an item Adult Briefs (Large/X-Large) Adult Briefs (Medium/Large) Adult B…" at bounding box center [613, 413] width 678 height 35
click at [1003, 419] on input "Quantity" at bounding box center [1095, 413] width 243 height 35
type input "100"
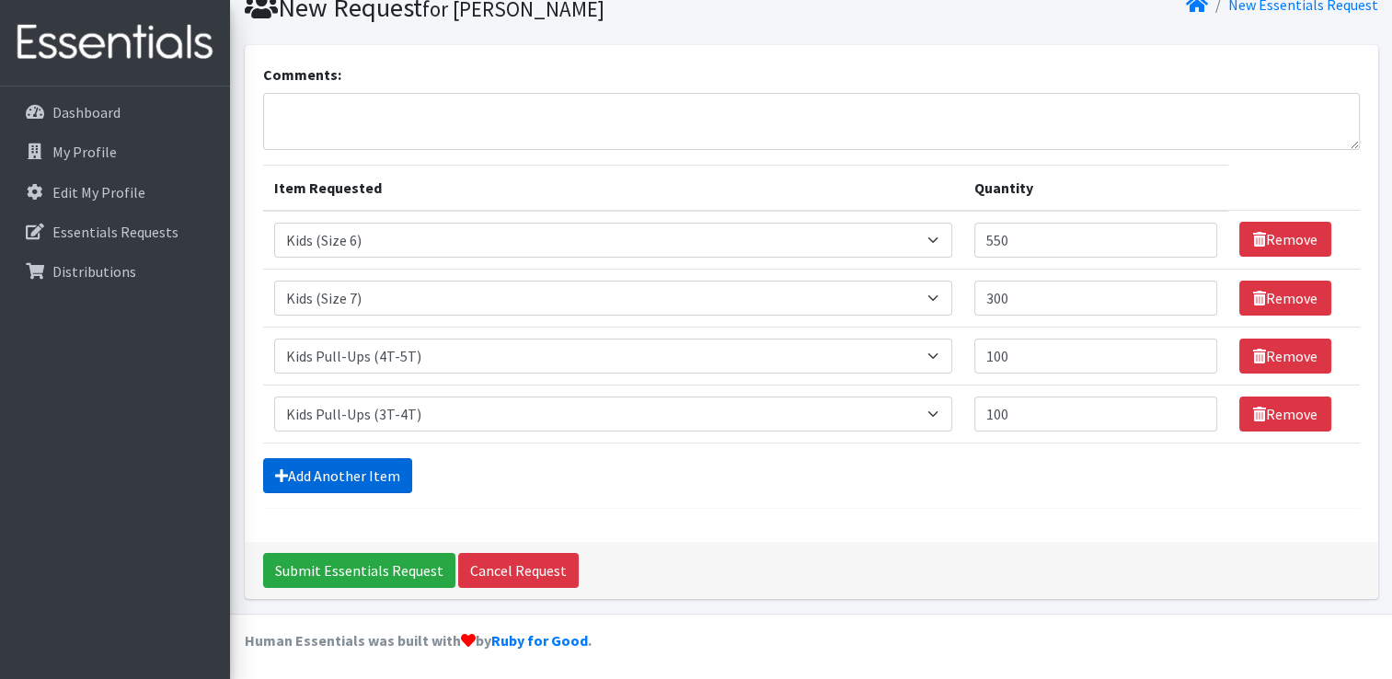
click at [361, 459] on link "Add Another Item" at bounding box center [337, 475] width 149 height 35
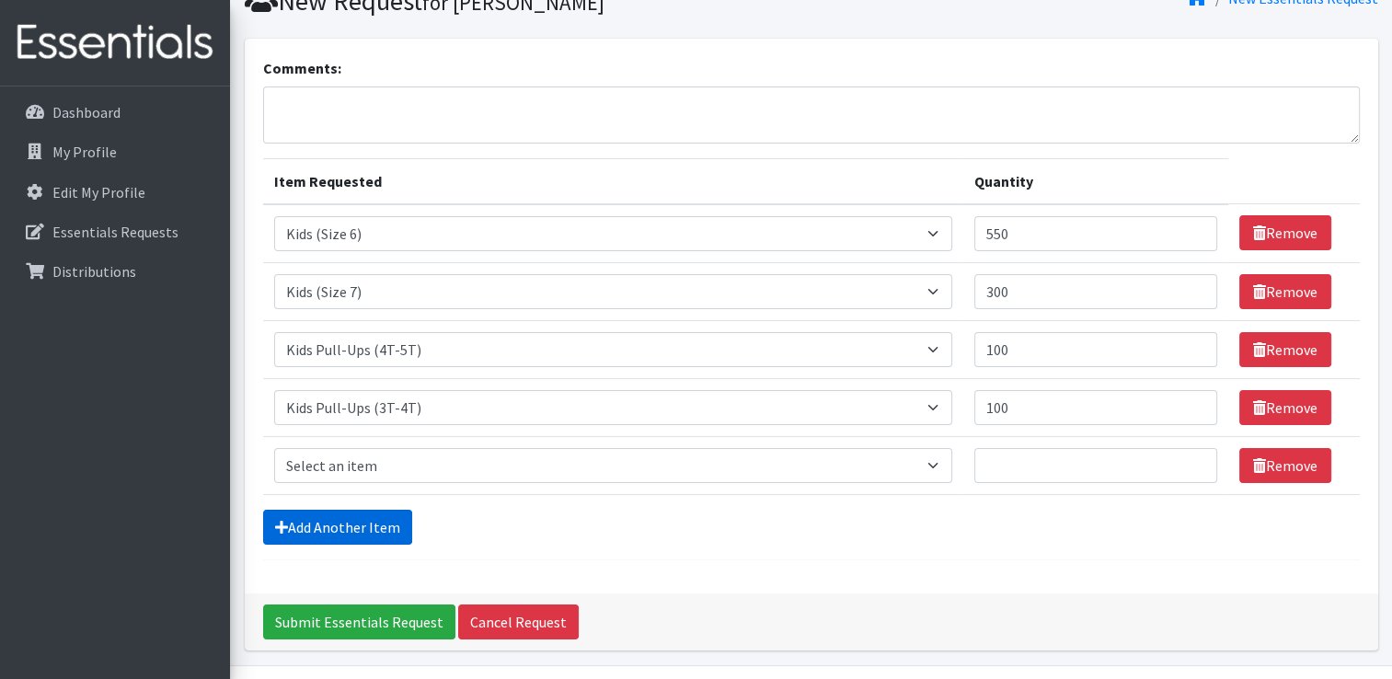
scroll to position [132, 0]
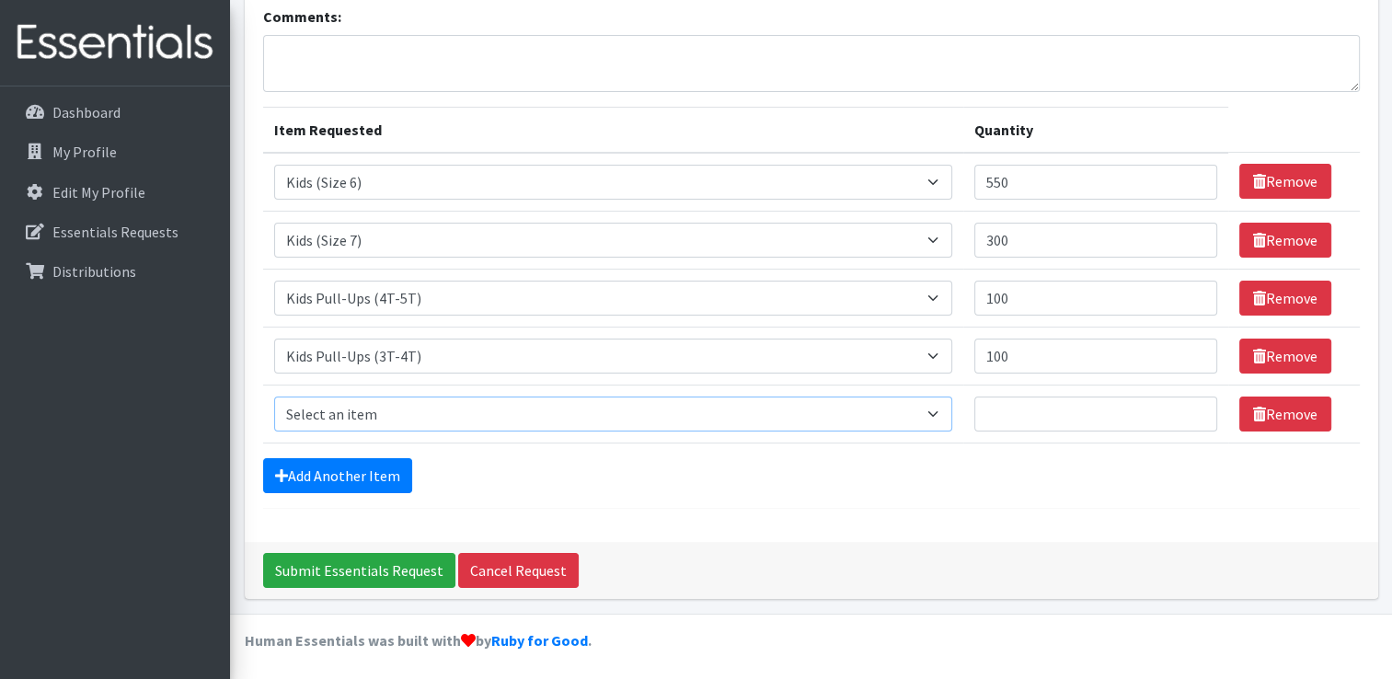
click at [394, 414] on select "Select an item Adult Briefs (Large/X-Large) Adult Briefs (Medium/Large) Adult B…" at bounding box center [613, 413] width 678 height 35
select select "4558"
click at [274, 396] on select "Select an item Adult Briefs (Large/X-Large) Adult Briefs (Medium/Large) Adult B…" at bounding box center [613, 413] width 678 height 35
click at [1130, 418] on input "Quantity" at bounding box center [1095, 413] width 243 height 35
type input "30"
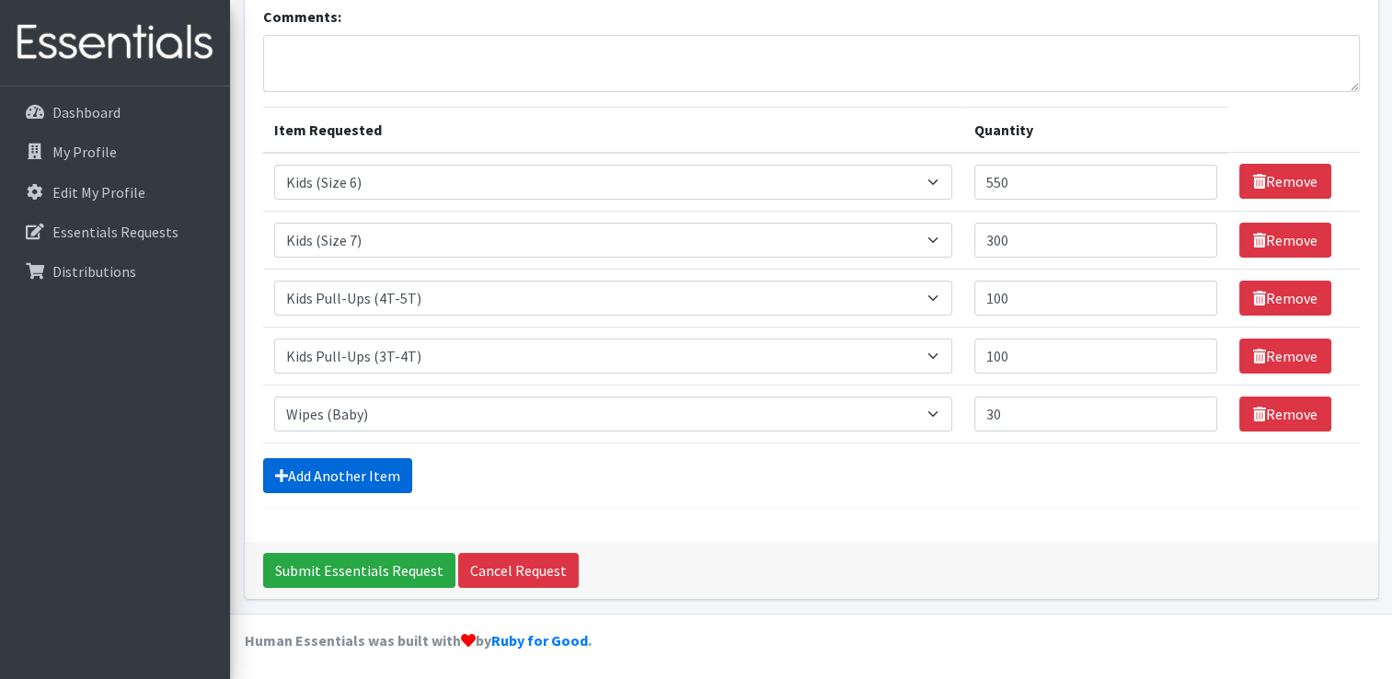
click at [405, 480] on link "Add Another Item" at bounding box center [337, 475] width 149 height 35
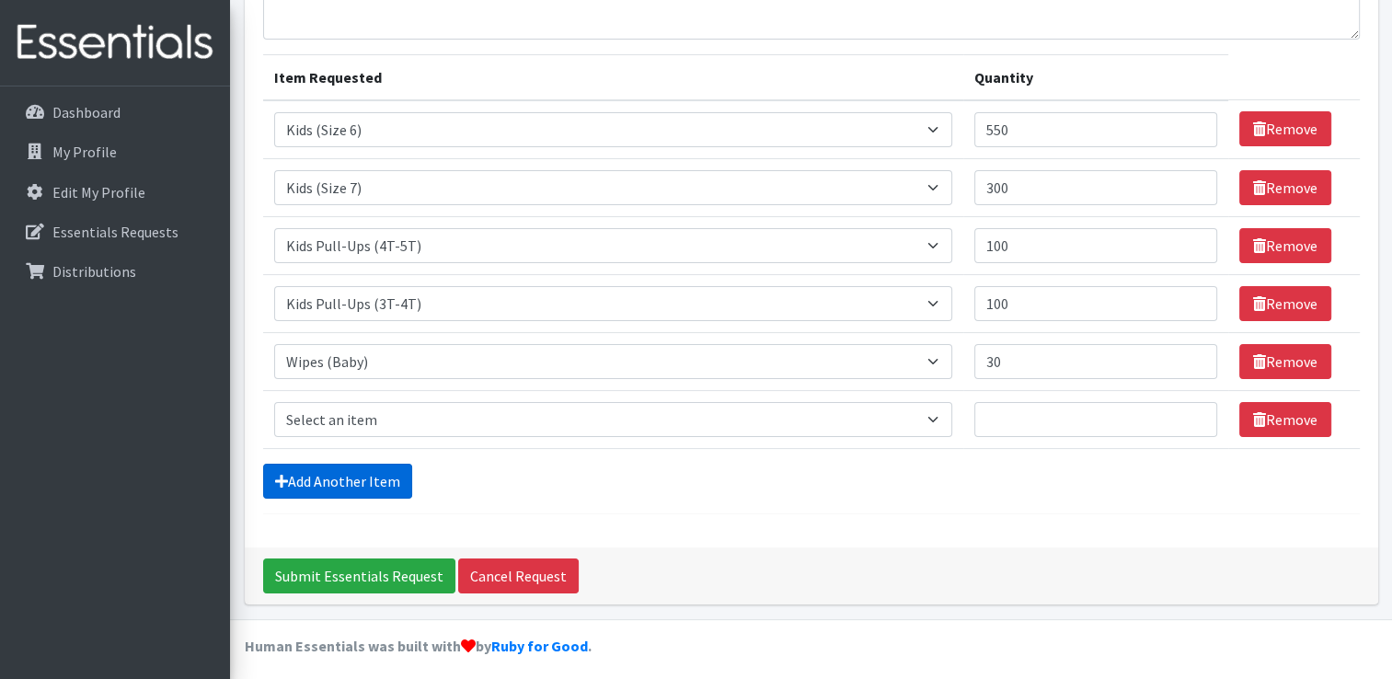
scroll to position [190, 0]
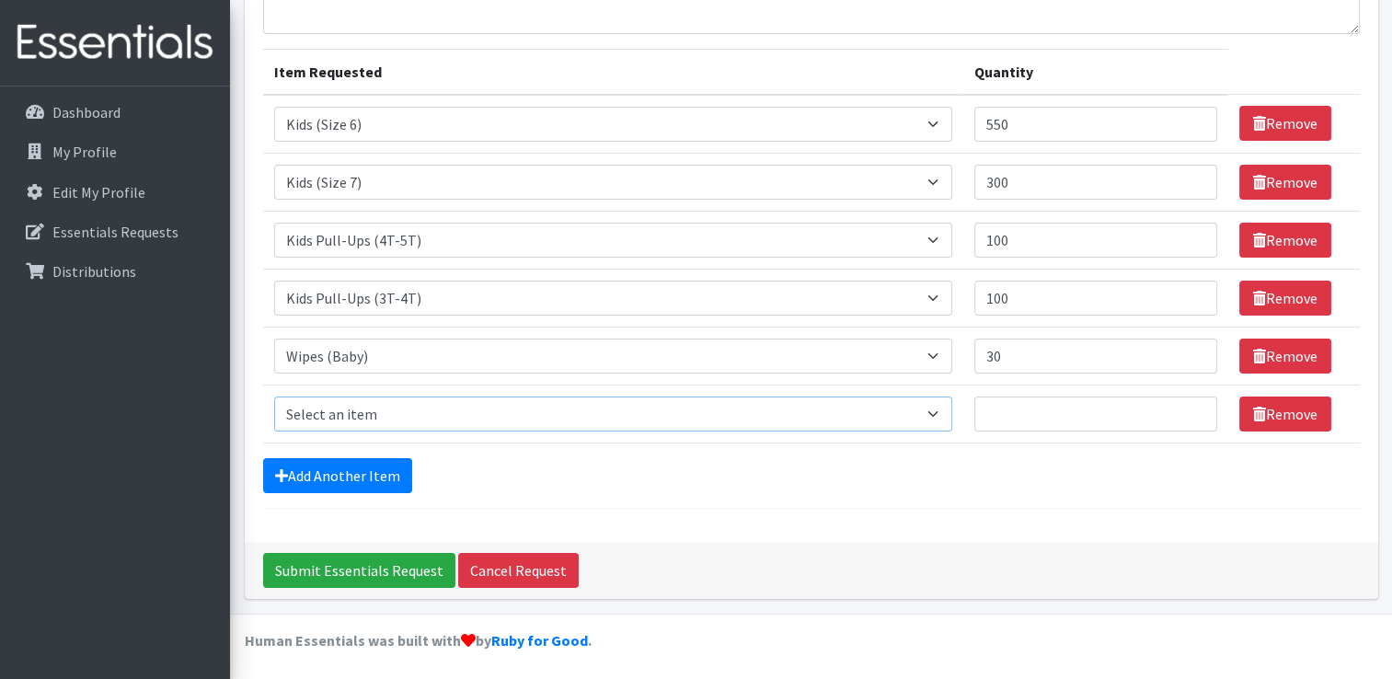
drag, startPoint x: 464, startPoint y: 426, endPoint x: 477, endPoint y: 413, distance: 18.2
click at [464, 426] on select "Select an item Adult Briefs (Large/X-Large) Adult Briefs (Medium/Large) Adult B…" at bounding box center [613, 413] width 678 height 35
select select "15032"
click at [274, 396] on select "Select an item Adult Briefs (Large/X-Large) Adult Briefs (Medium/Large) Adult B…" at bounding box center [613, 413] width 678 height 35
click at [1010, 417] on input "Quantity" at bounding box center [1095, 413] width 243 height 35
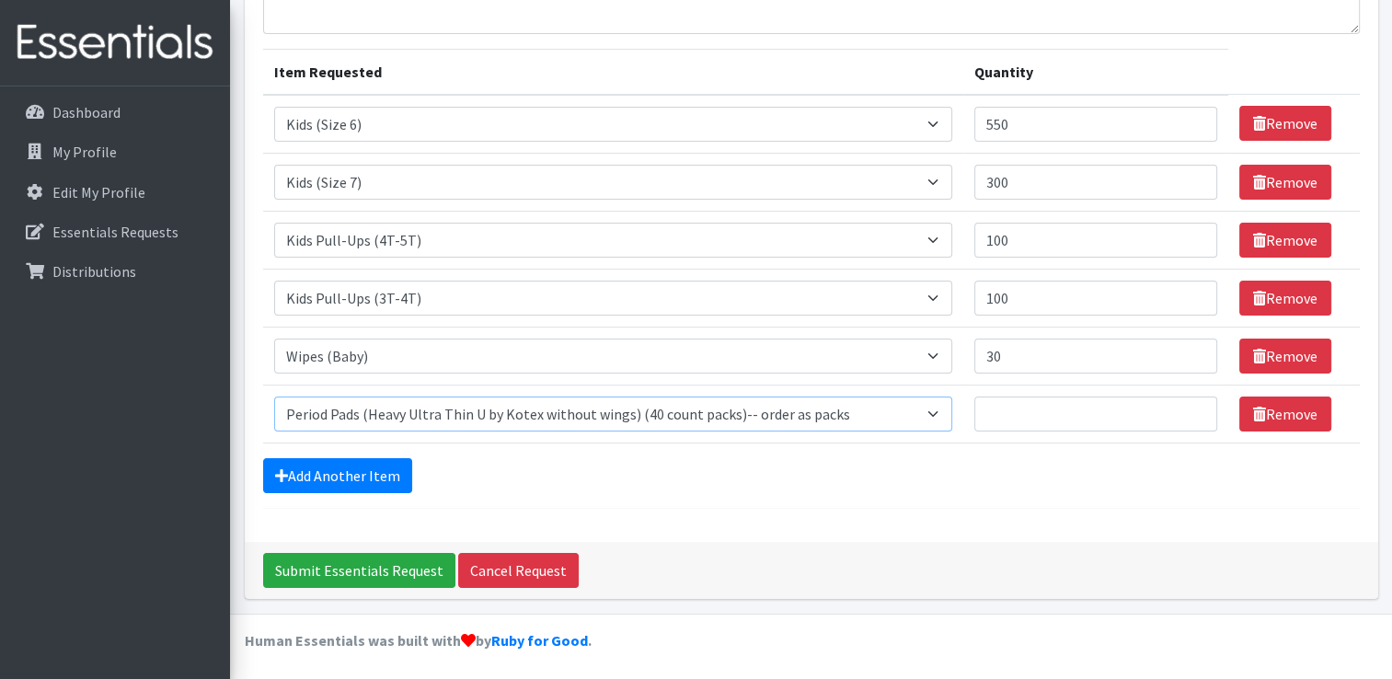
click at [937, 412] on select "Select an item Adult Briefs (Large/X-Large) Adult Briefs (Medium/Large) Adult B…" at bounding box center [613, 413] width 678 height 35
click at [1082, 413] on input "Quantity" at bounding box center [1095, 413] width 243 height 35
click at [1024, 416] on input "Quantity" at bounding box center [1095, 413] width 243 height 35
click at [1195, 405] on input "1" at bounding box center [1095, 413] width 243 height 35
type input "2"
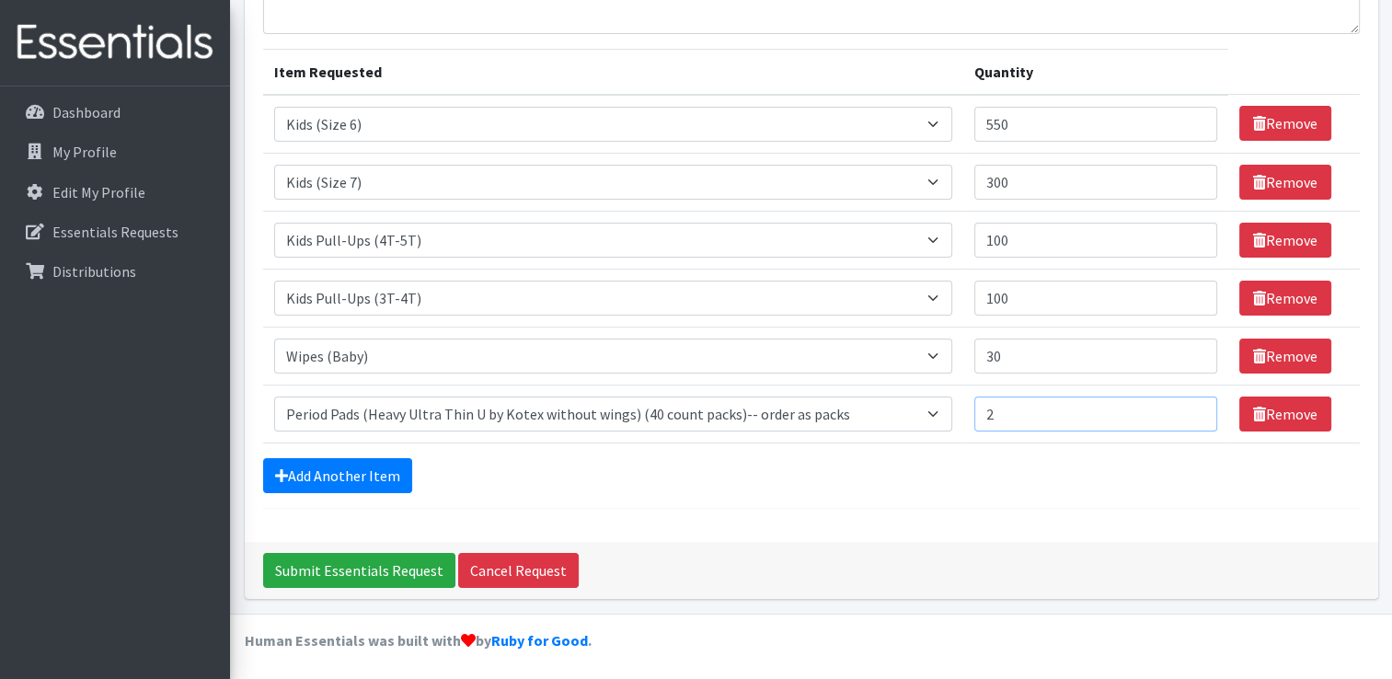
click at [1195, 405] on input "2" at bounding box center [1095, 413] width 243 height 35
click at [368, 469] on link "Add Another Item" at bounding box center [337, 475] width 149 height 35
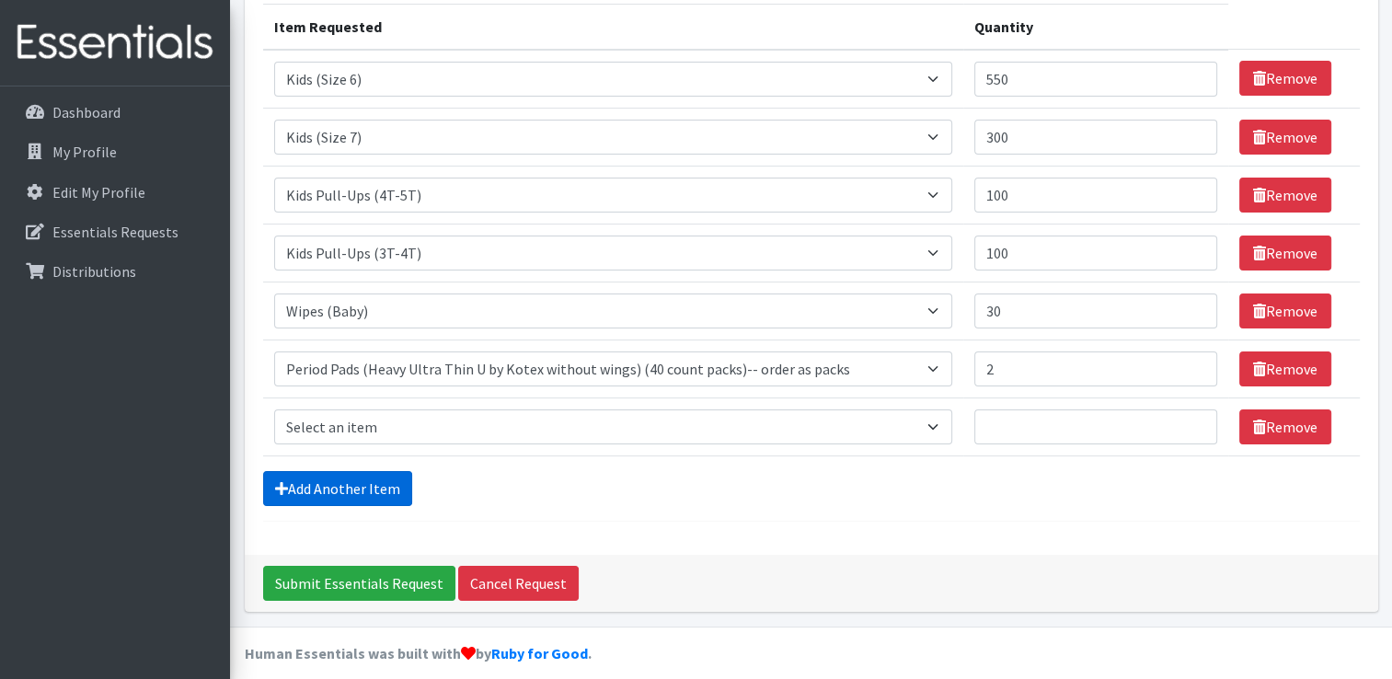
scroll to position [247, 0]
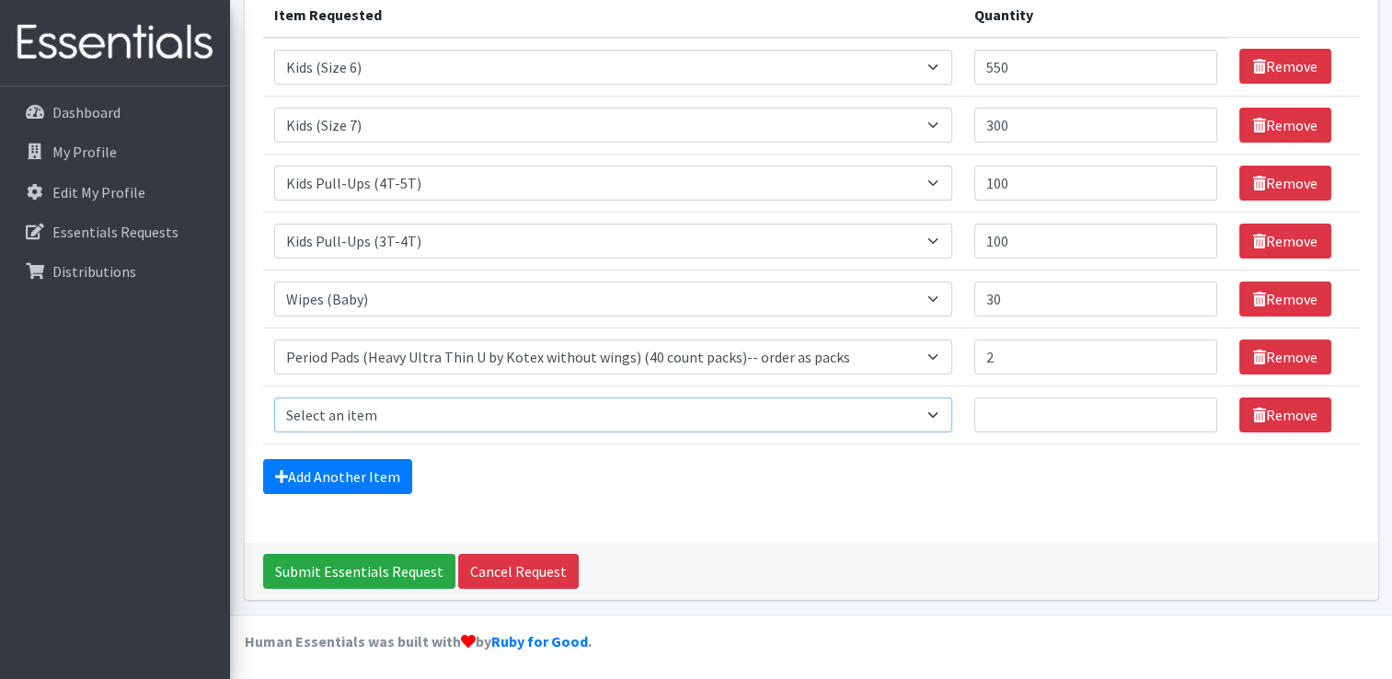
click at [393, 410] on select "Select an item Adult Briefs (Large/X-Large) Adult Briefs (Medium/Large) Adult B…" at bounding box center [613, 414] width 678 height 35
select select "15034"
click at [274, 397] on select "Select an item Adult Briefs (Large/X-Large) Adult Briefs (Medium/Large) Adult B…" at bounding box center [613, 414] width 678 height 35
click at [1029, 408] on input "Quantity" at bounding box center [1095, 414] width 243 height 35
type input "1"
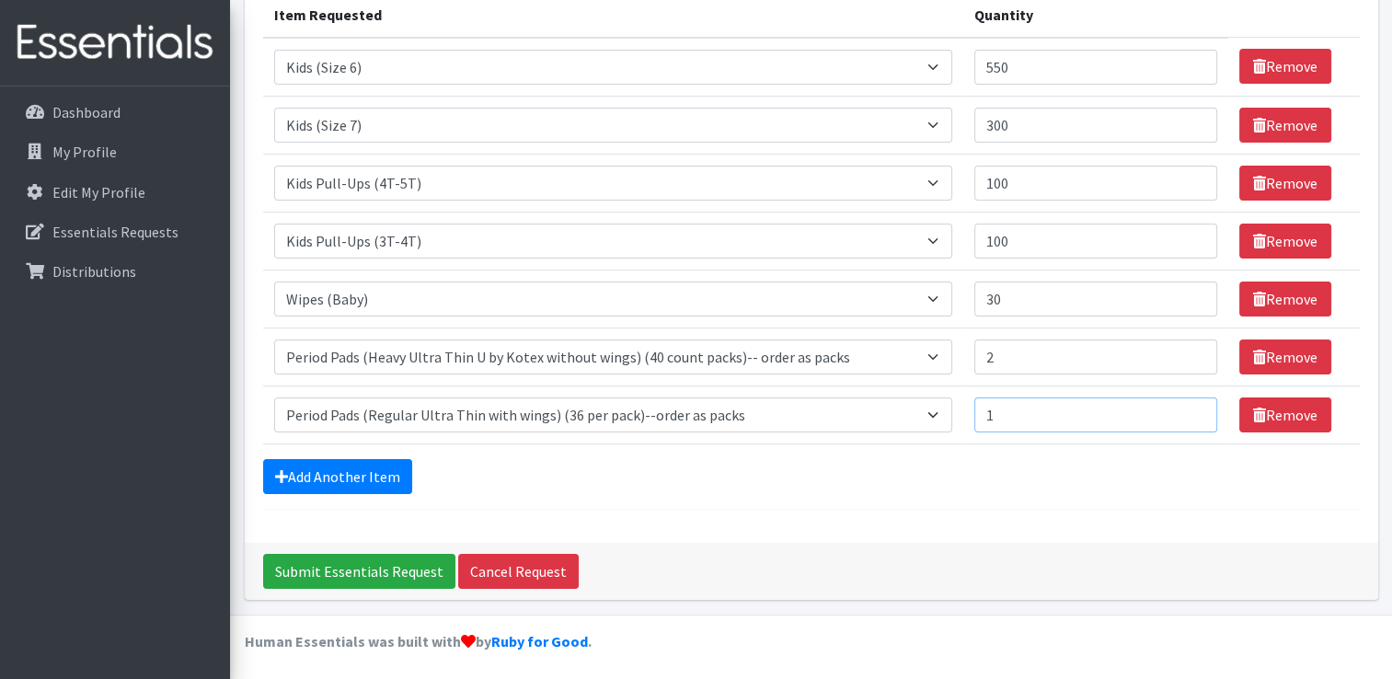
click at [1194, 405] on input "1" at bounding box center [1095, 414] width 243 height 35
click at [950, 473] on div "Add Another Item" at bounding box center [811, 476] width 1097 height 35
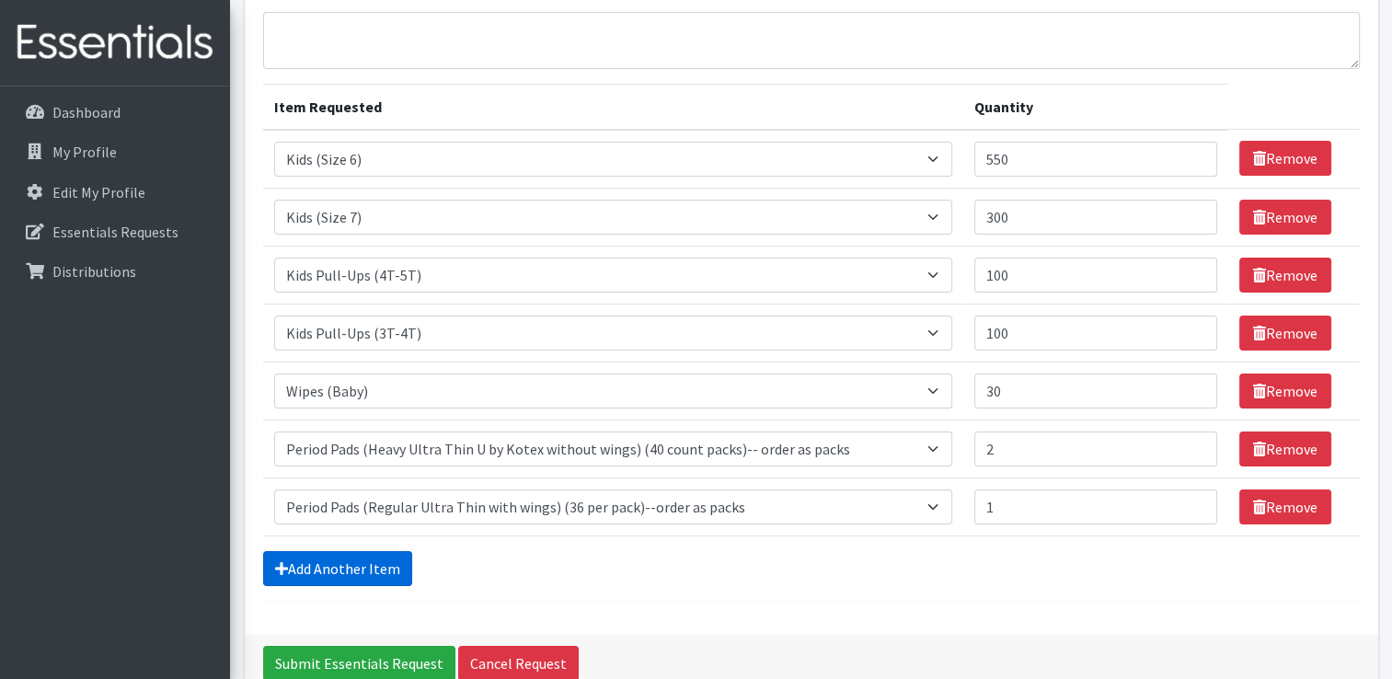
click at [344, 577] on link "Add Another Item" at bounding box center [337, 568] width 149 height 35
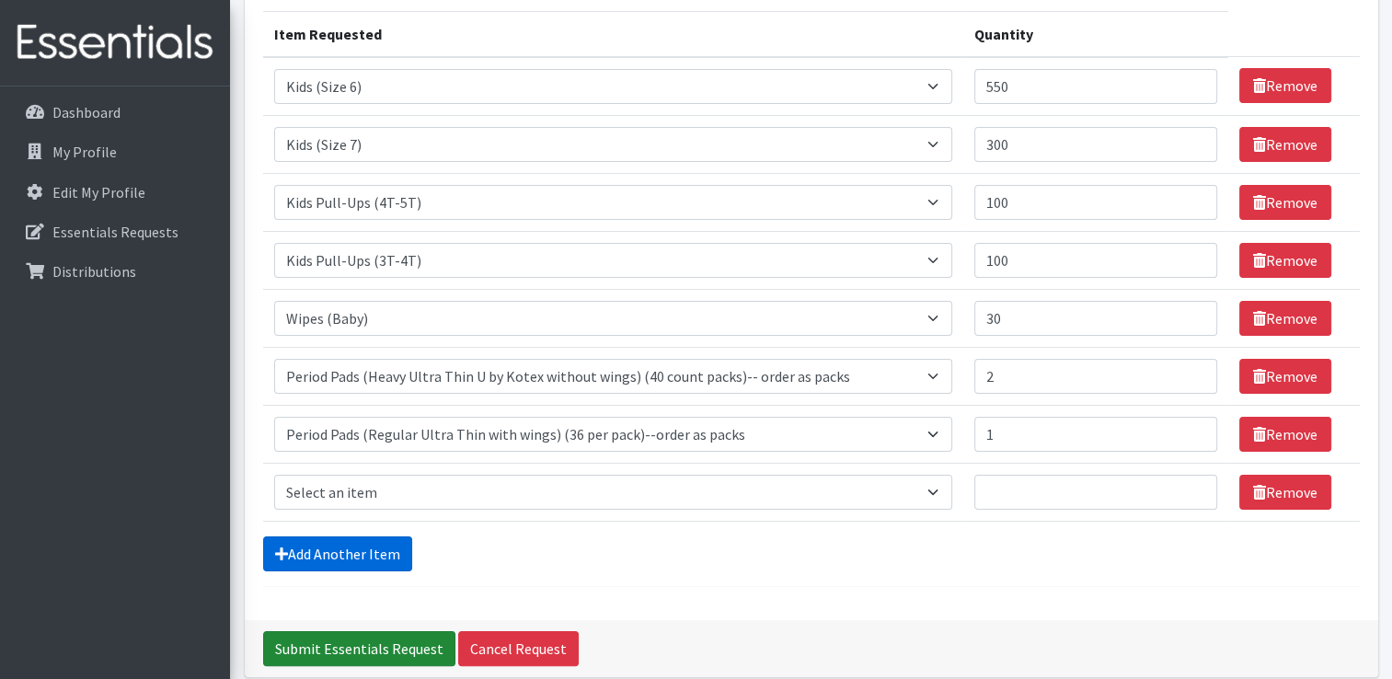
scroll to position [305, 0]
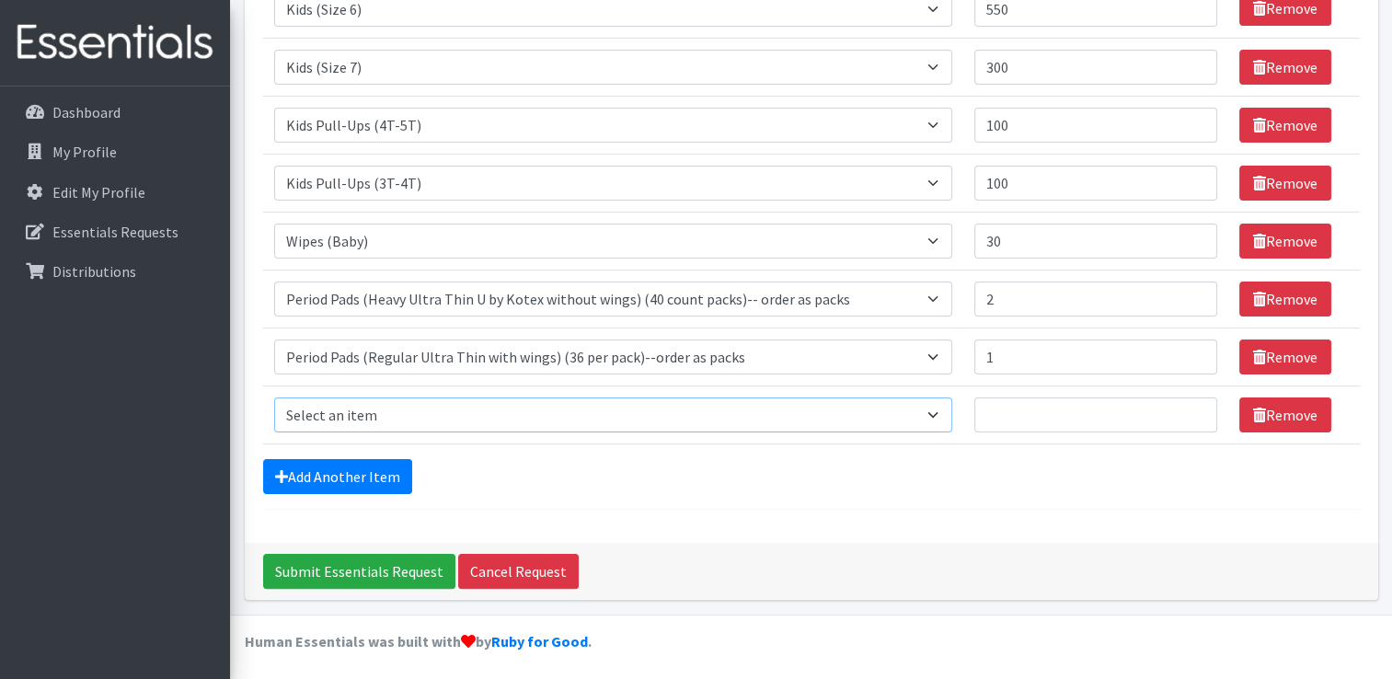
click at [435, 408] on select "Select an item Adult Briefs (Large/X-Large) Adult Briefs (Medium/Large) Adult B…" at bounding box center [613, 414] width 678 height 35
click at [1083, 487] on div "Add Another Item" at bounding box center [811, 476] width 1097 height 35
click at [351, 555] on input "Submit Essentials Request" at bounding box center [359, 571] width 192 height 35
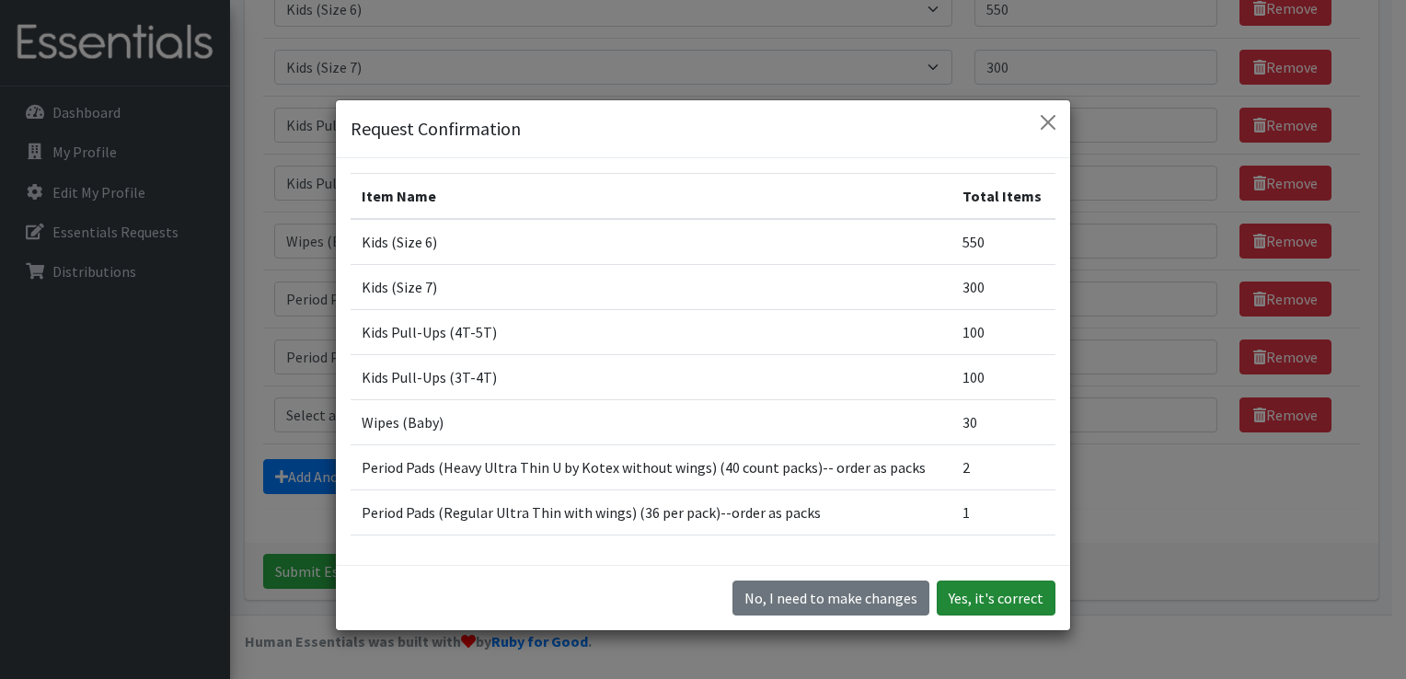
click at [984, 603] on button "Yes, it's correct" at bounding box center [996, 597] width 119 height 35
